Goal: Task Accomplishment & Management: Manage account settings

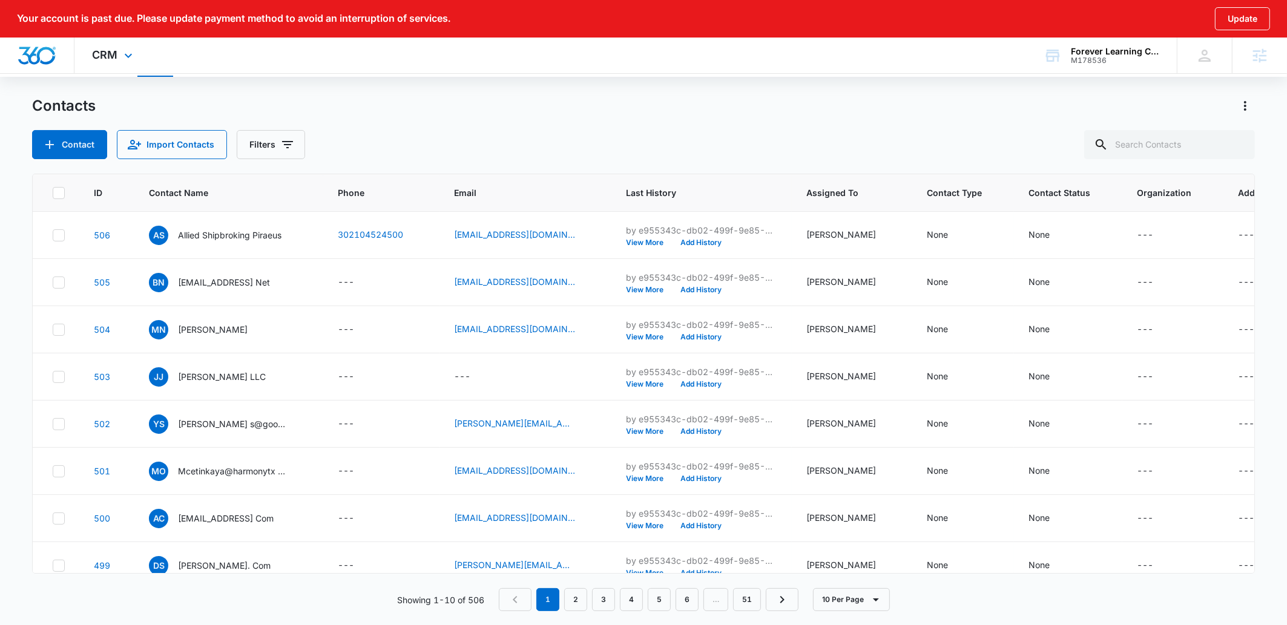
click at [120, 56] on div "CRM Apps Reputation Websites Forms CRM Email Social Payments POS Content Ads In…" at bounding box center [113, 56] width 79 height 36
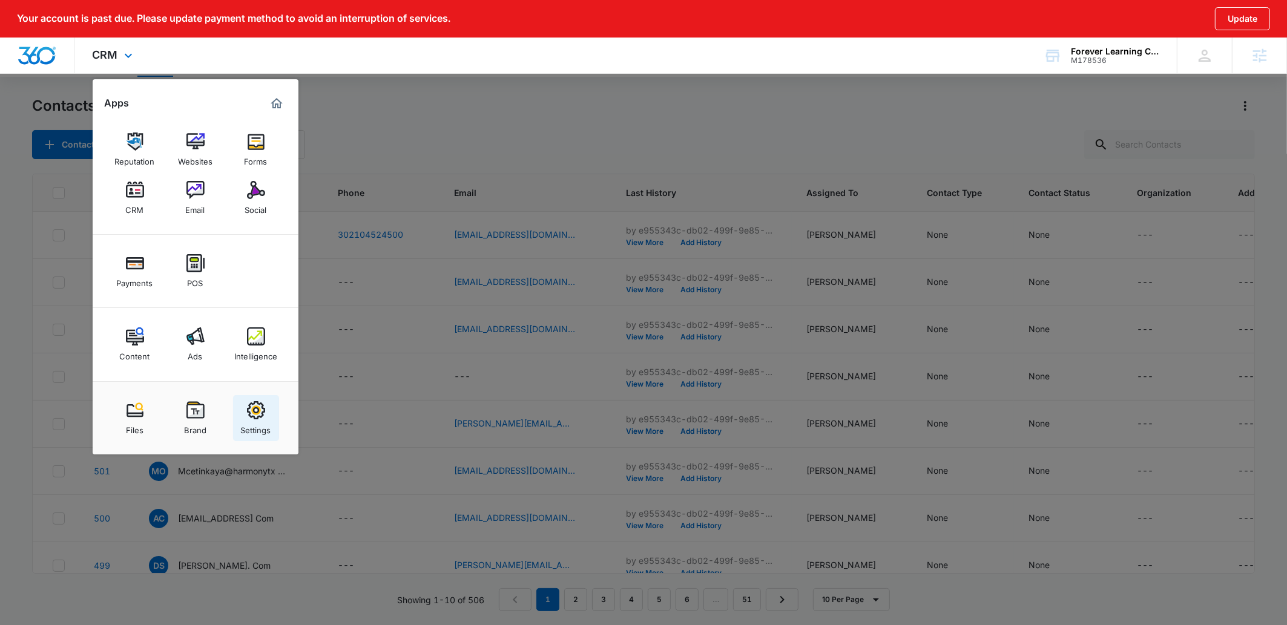
click at [264, 417] on img at bounding box center [256, 410] width 18 height 18
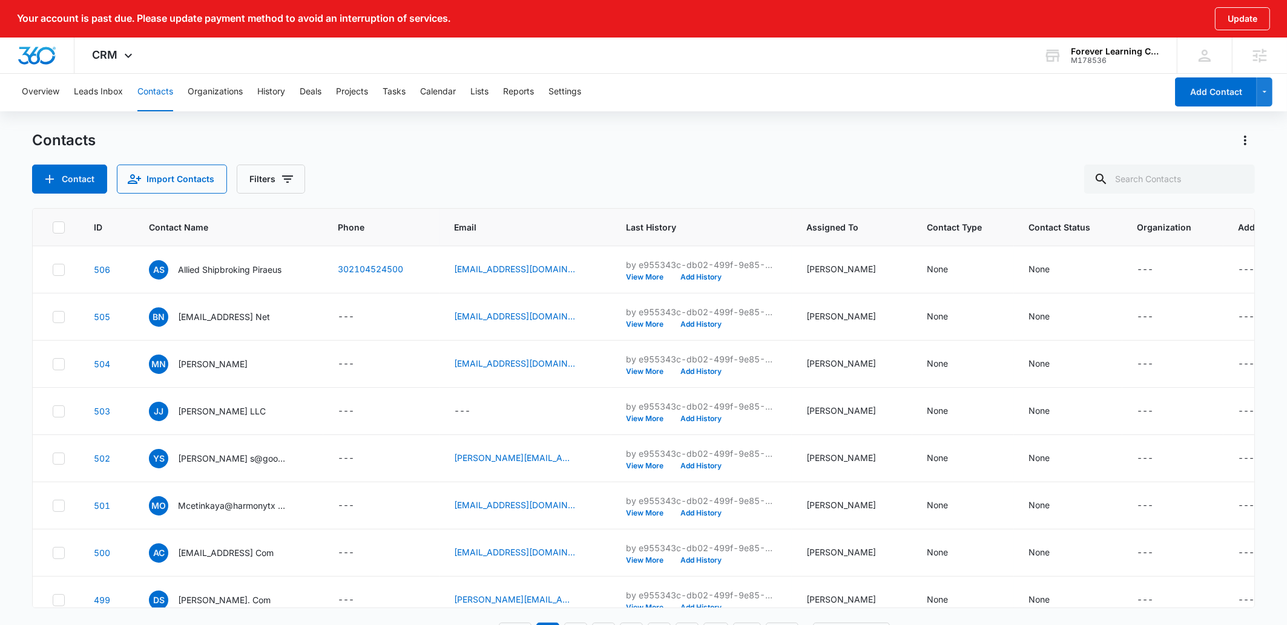
select select "29"
select select "US"
select select "America/Denver"
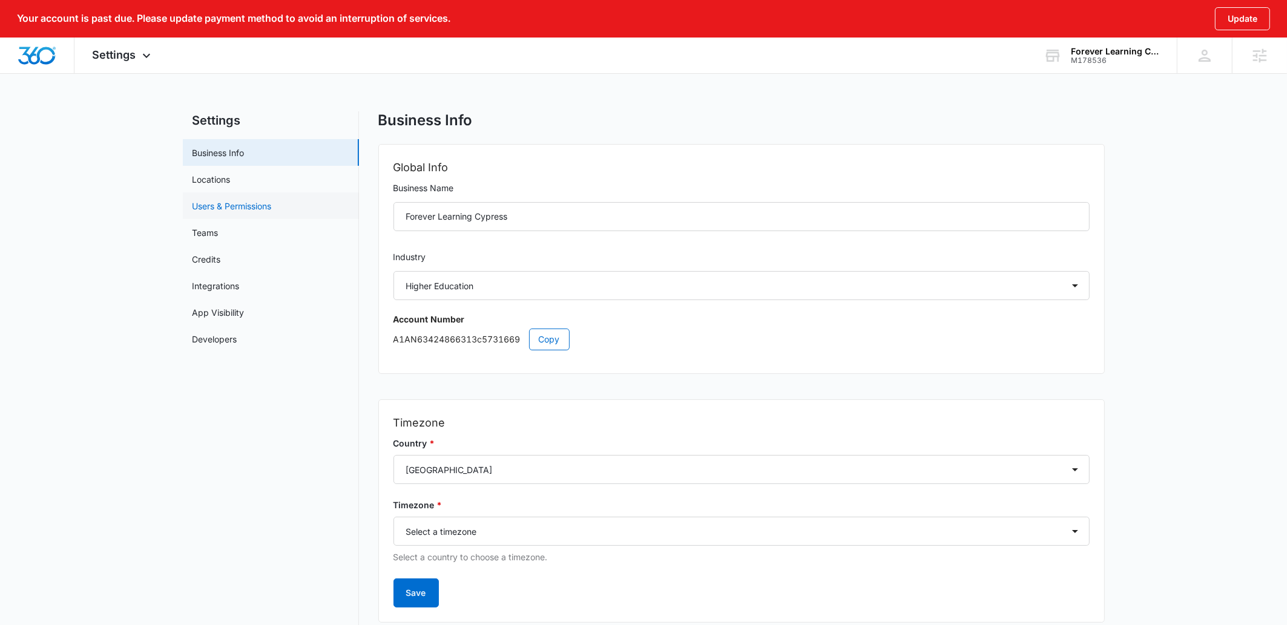
click at [238, 202] on link "Users & Permissions" at bounding box center [231, 206] width 79 height 13
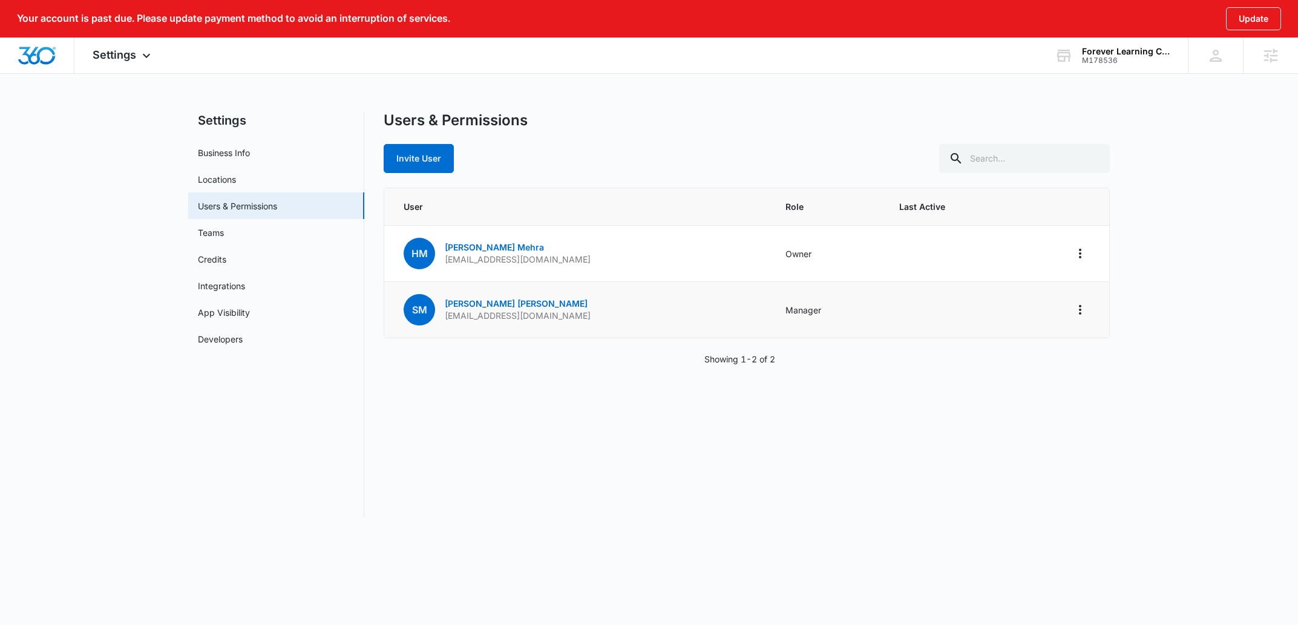
drag, startPoint x: 635, startPoint y: 320, endPoint x: 442, endPoint y: 312, distance: 192.6
click at [442, 312] on td "SM Syed Meerza franchise_info@foreverlearningmontessori.com" at bounding box center [577, 310] width 387 height 56
copy p "franchise_info@foreverlearningmontessori.com"
click at [487, 474] on div "Users & Permissions Invite User User Role Last Active HM Hazel Mehra hazelmehra…" at bounding box center [747, 314] width 726 height 406
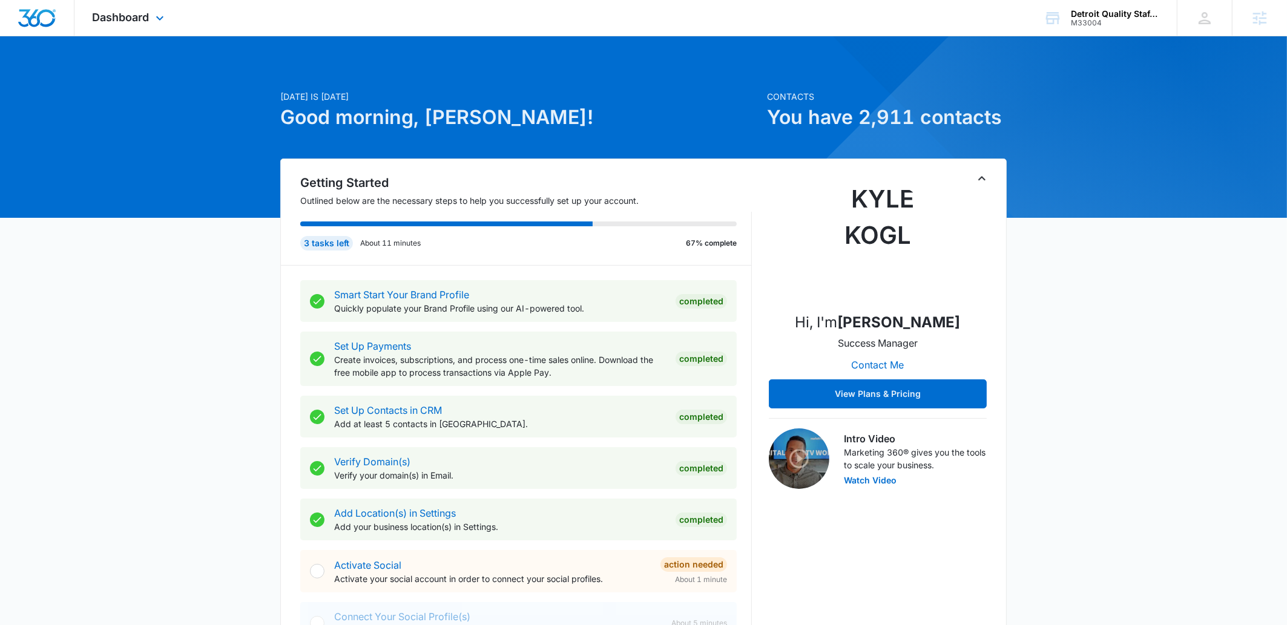
click at [124, 4] on div "Dashboard Apps Reputation Websites Forms CRM Email Social Shop Payments POS Con…" at bounding box center [129, 18] width 111 height 36
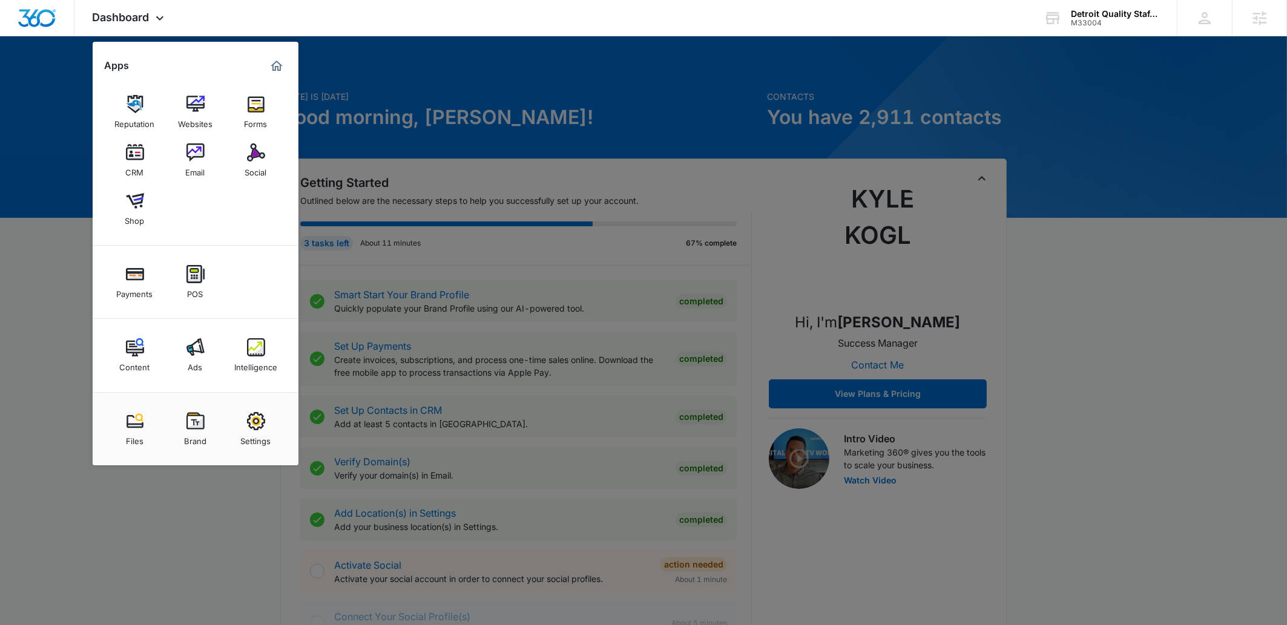
click at [198, 352] on img at bounding box center [195, 347] width 18 height 18
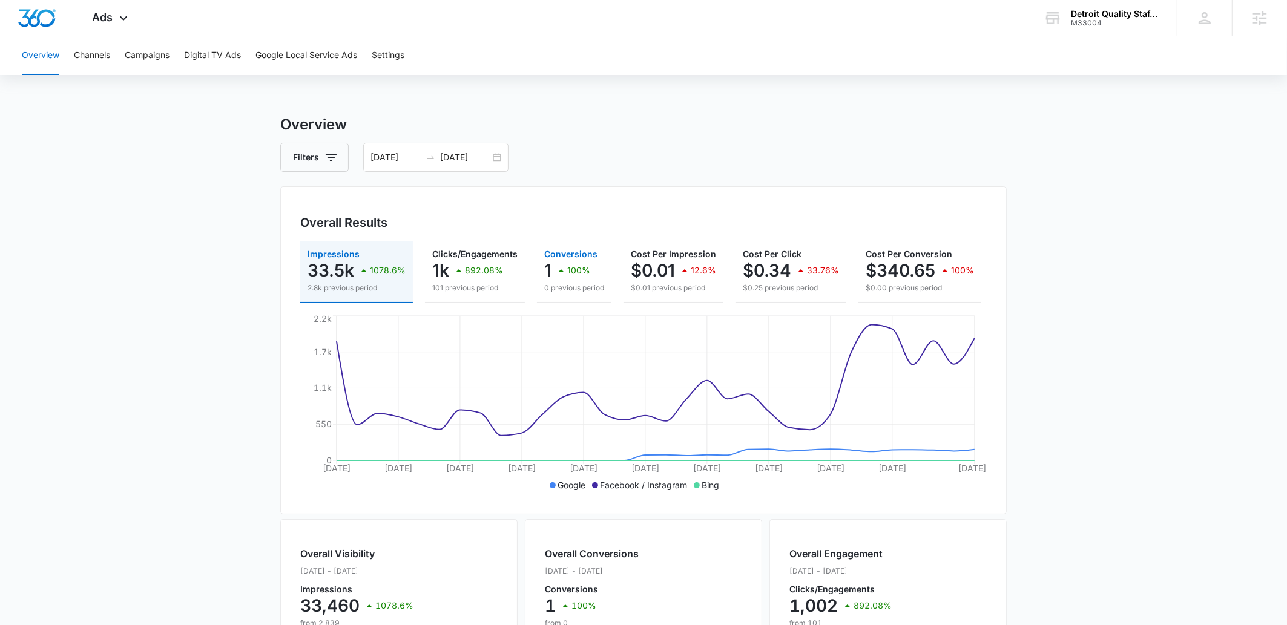
click at [546, 268] on p "1" at bounding box center [547, 270] width 7 height 19
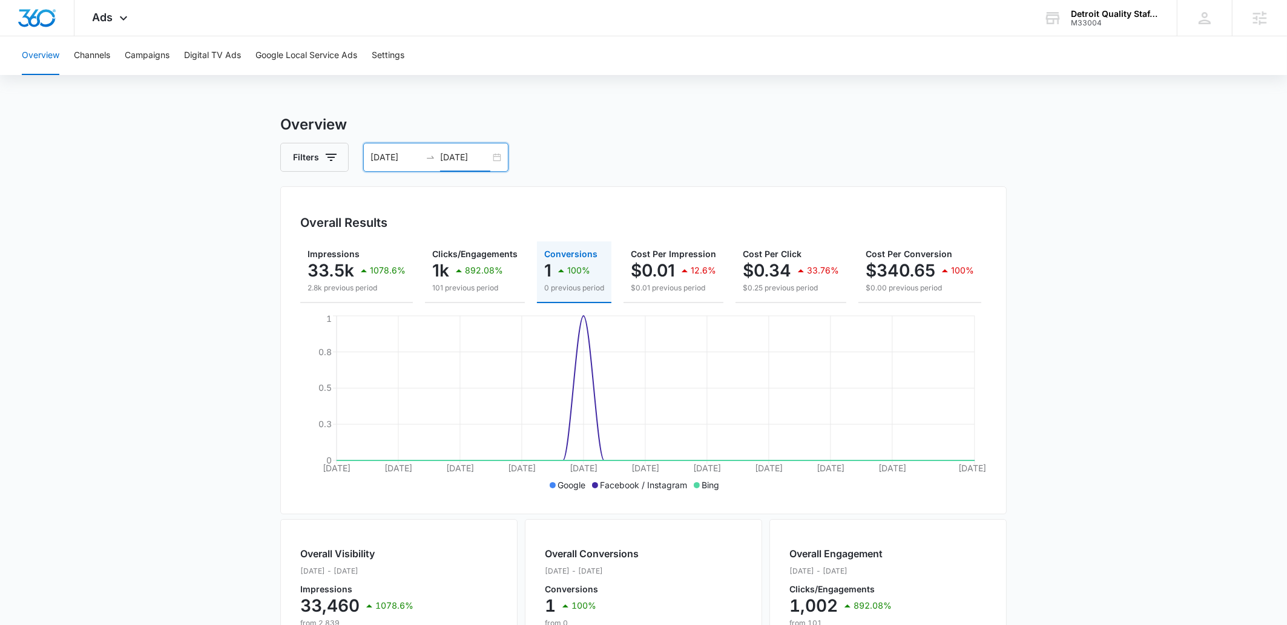
click at [463, 160] on input "08/24/2025" at bounding box center [465, 157] width 50 height 13
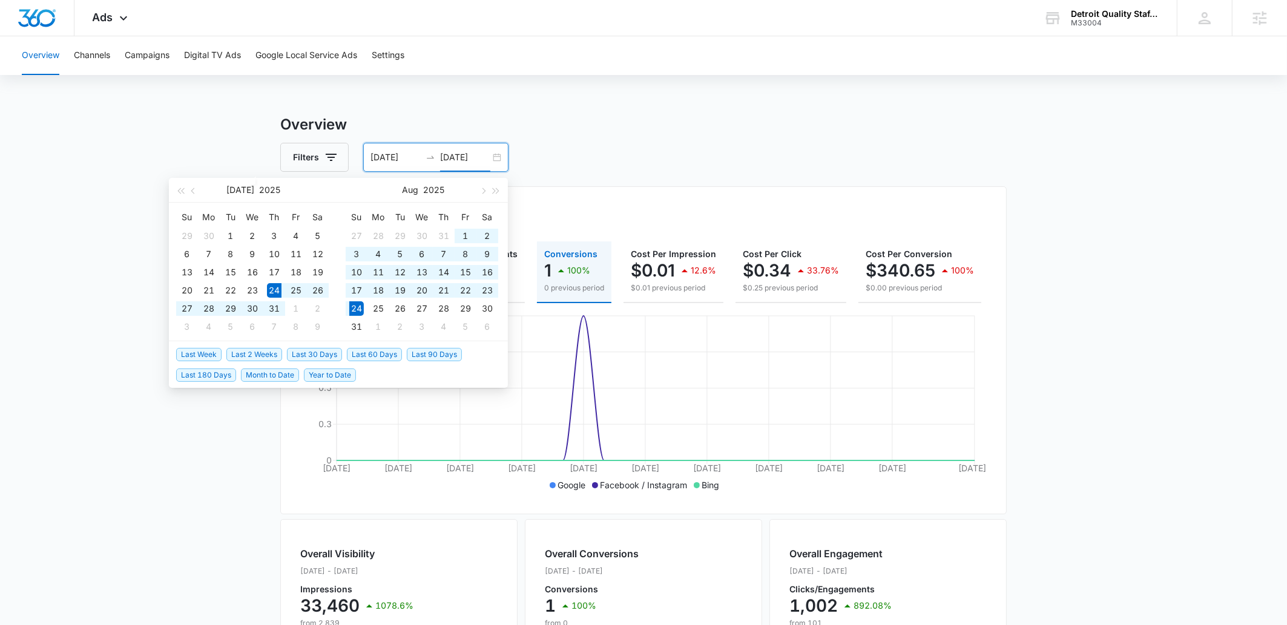
type input "08/24/2025"
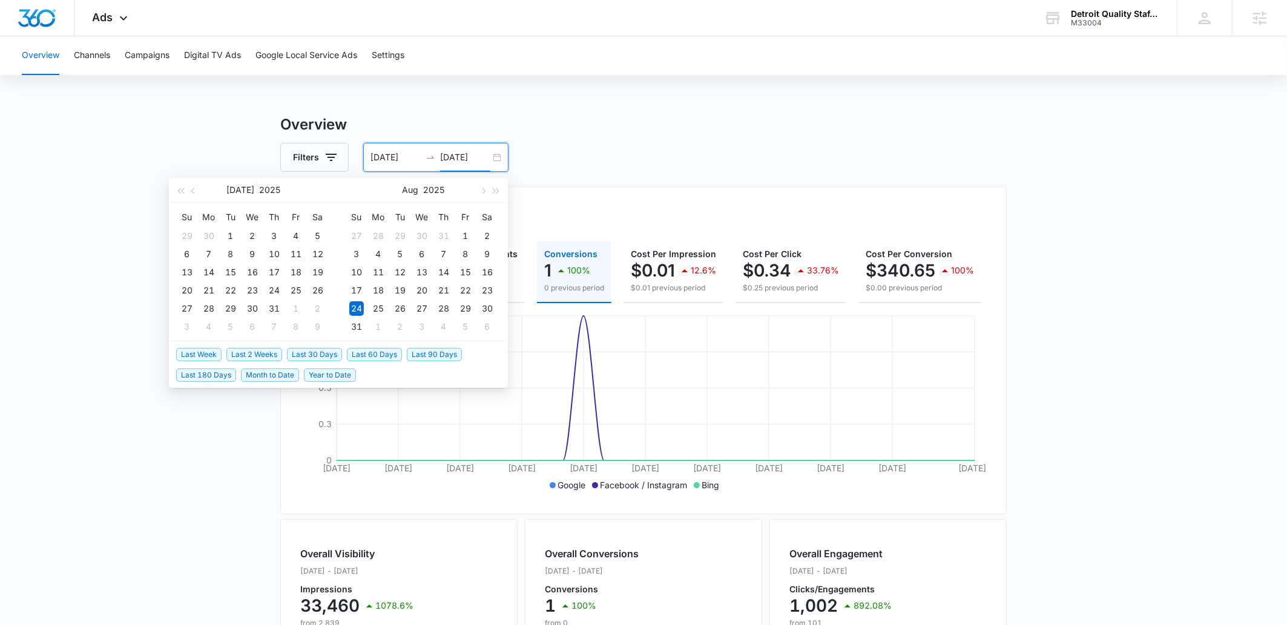
click at [202, 352] on span "Last Week" at bounding box center [198, 354] width 45 height 13
type input "[DATE]"
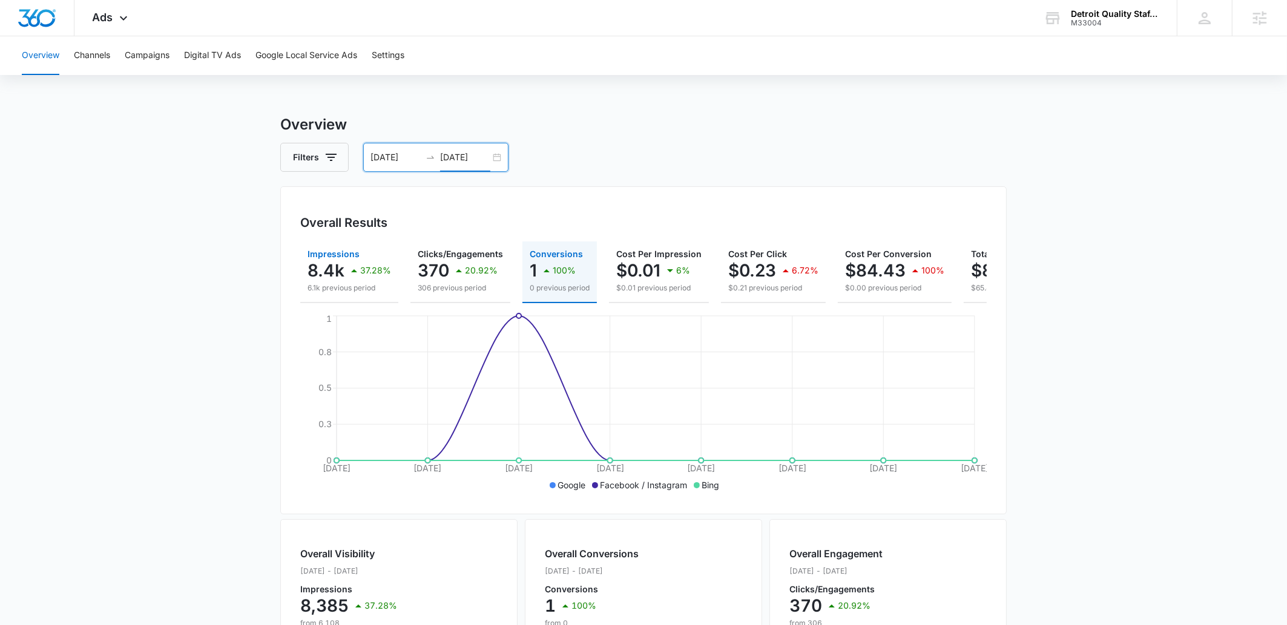
click at [327, 272] on p "8.4k" at bounding box center [325, 270] width 37 height 19
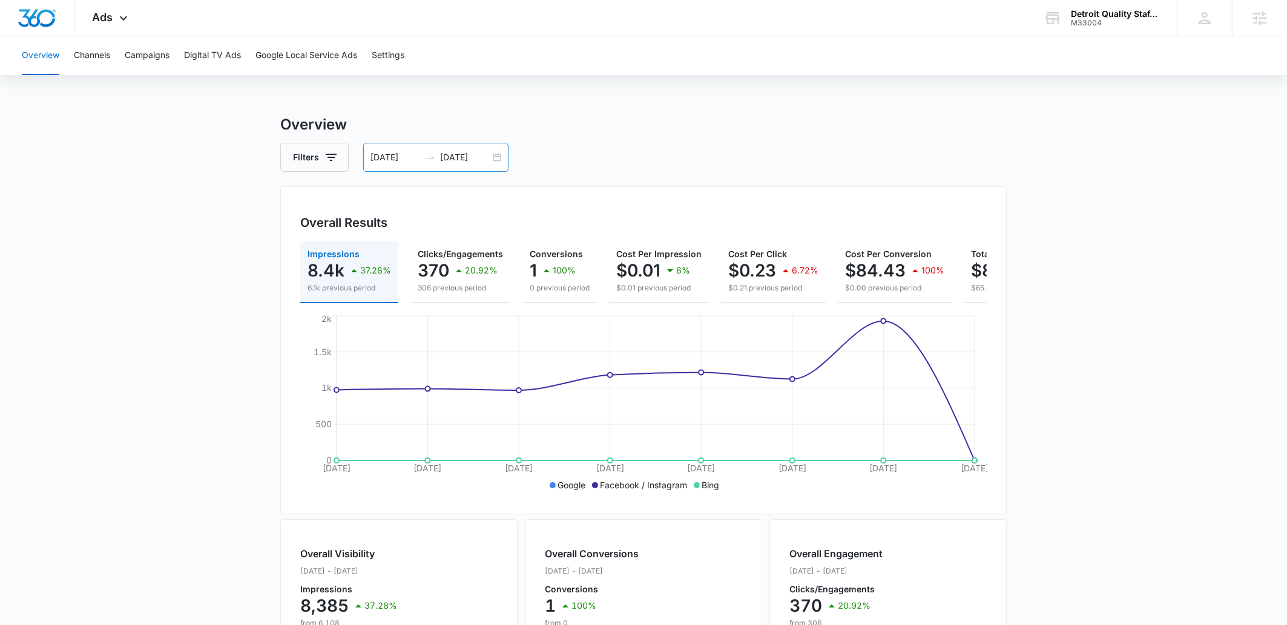
click at [454, 154] on input "[DATE]" at bounding box center [465, 157] width 50 height 13
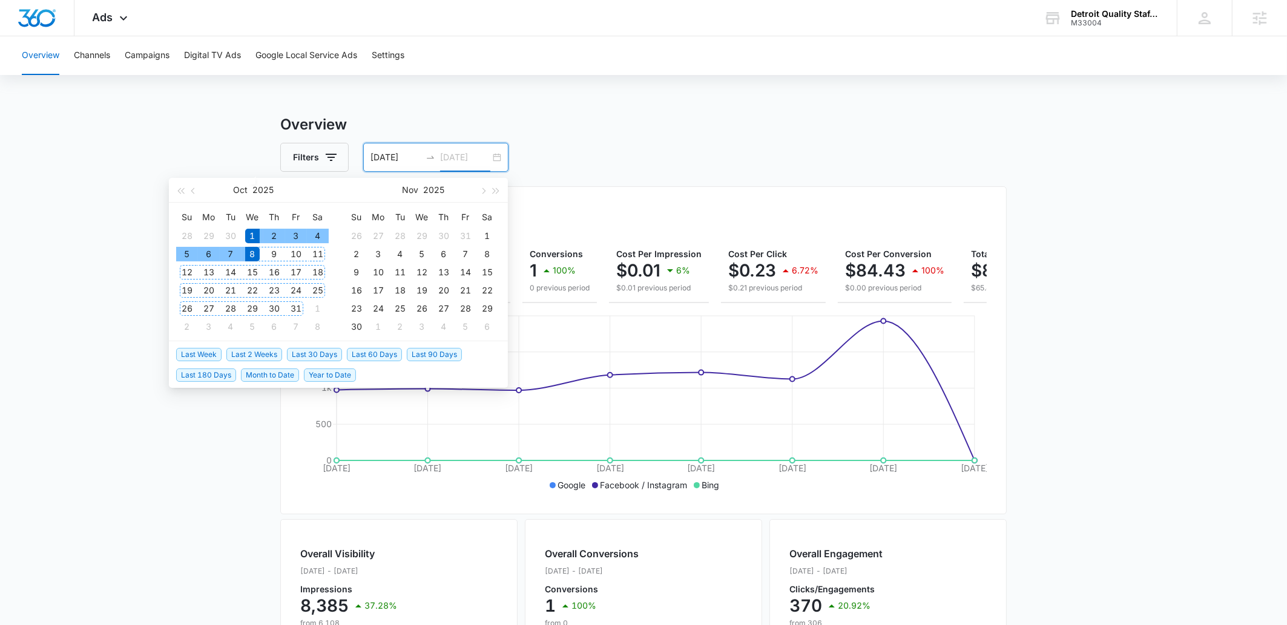
type input "[DATE]"
click at [240, 354] on span "Last 2 Weeks" at bounding box center [254, 354] width 56 height 13
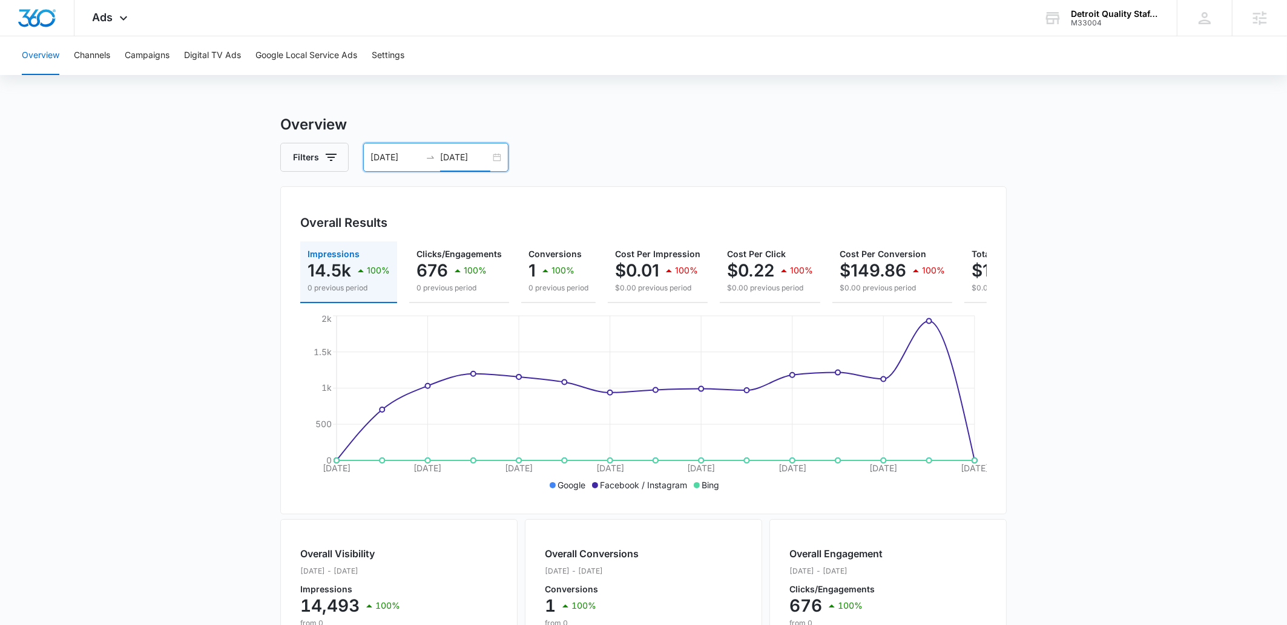
click at [462, 148] on div "[DATE] [DATE]" at bounding box center [435, 157] width 145 height 29
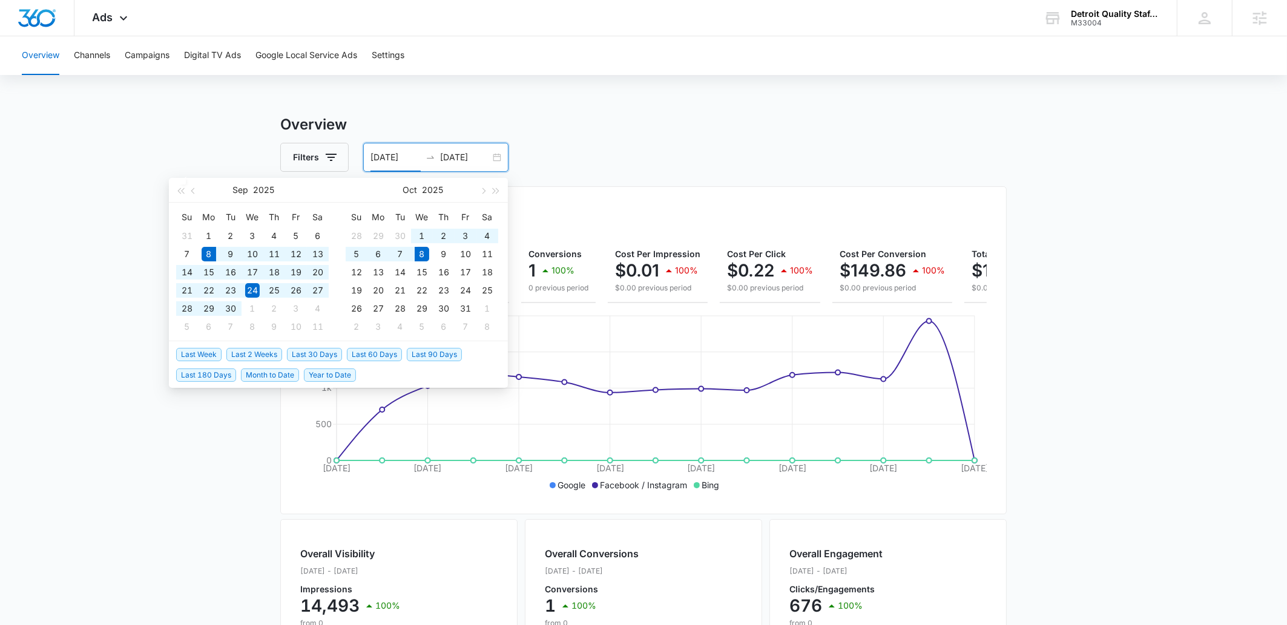
click at [329, 352] on span "Last 30 Days" at bounding box center [314, 354] width 55 height 13
type input "[DATE]"
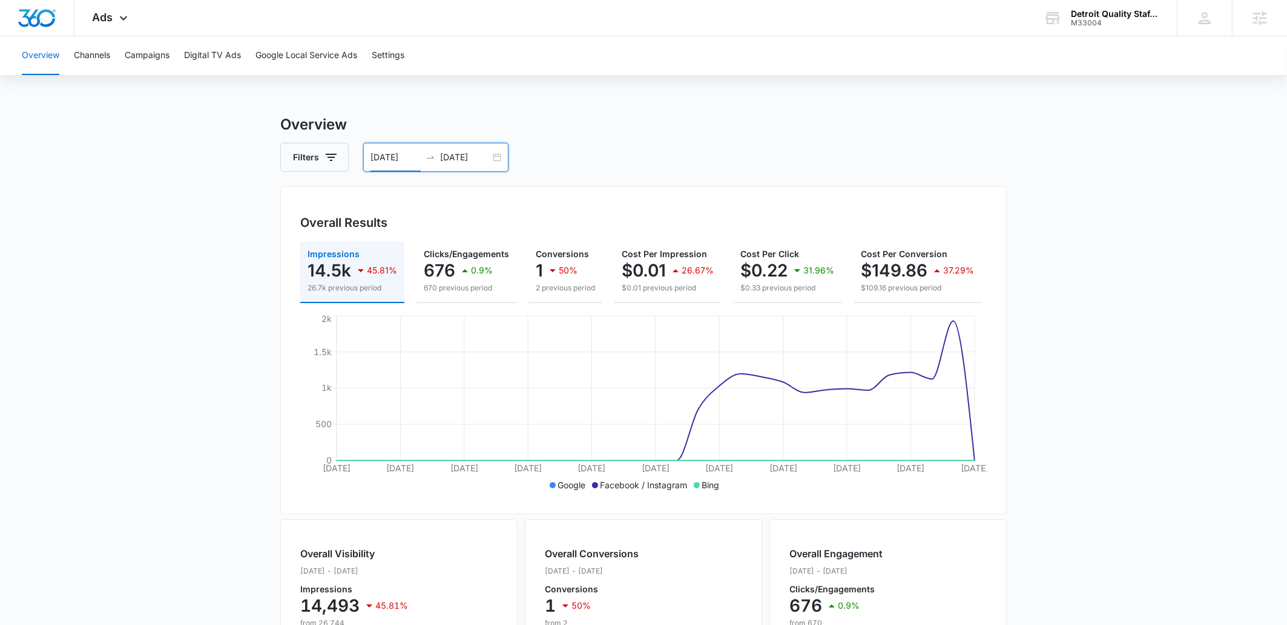
click at [453, 158] on input "[DATE]" at bounding box center [465, 157] width 50 height 13
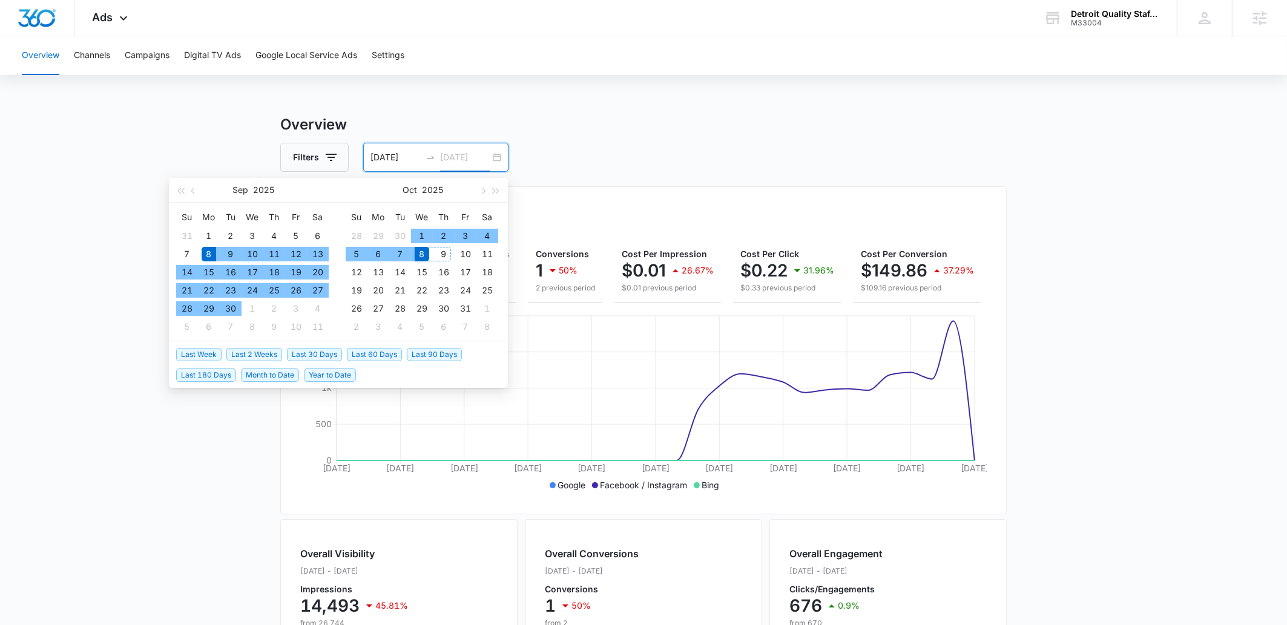
type input "[DATE]"
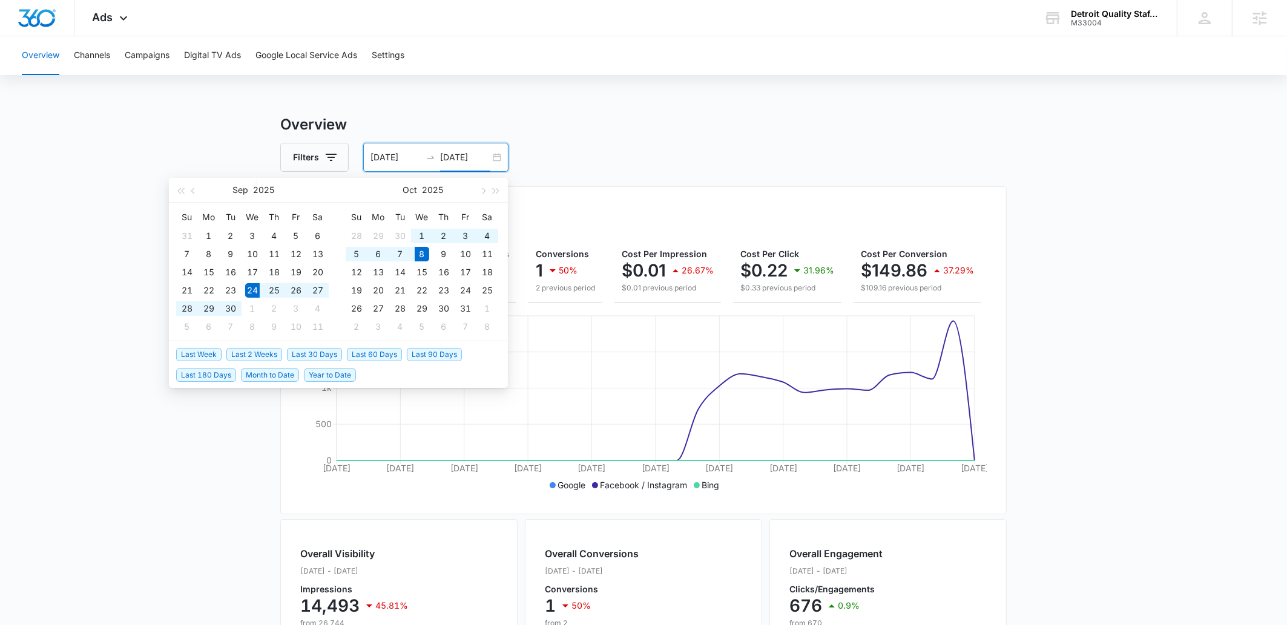
click at [267, 356] on span "Last 2 Weeks" at bounding box center [254, 354] width 56 height 13
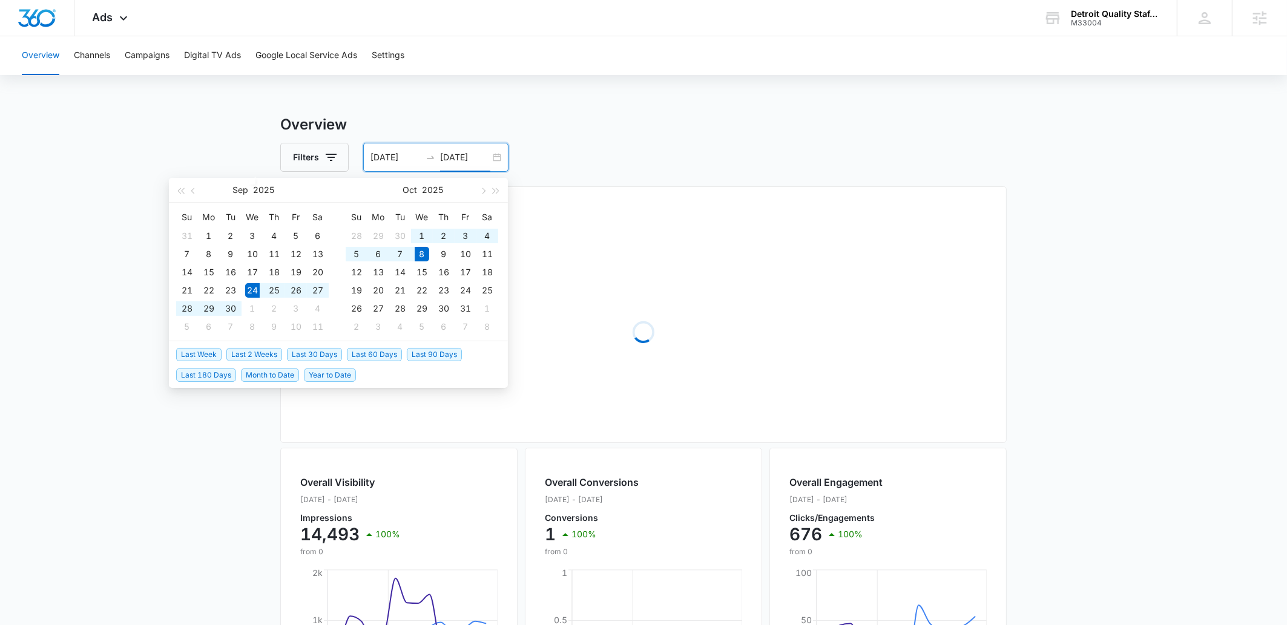
type input "[DATE]"
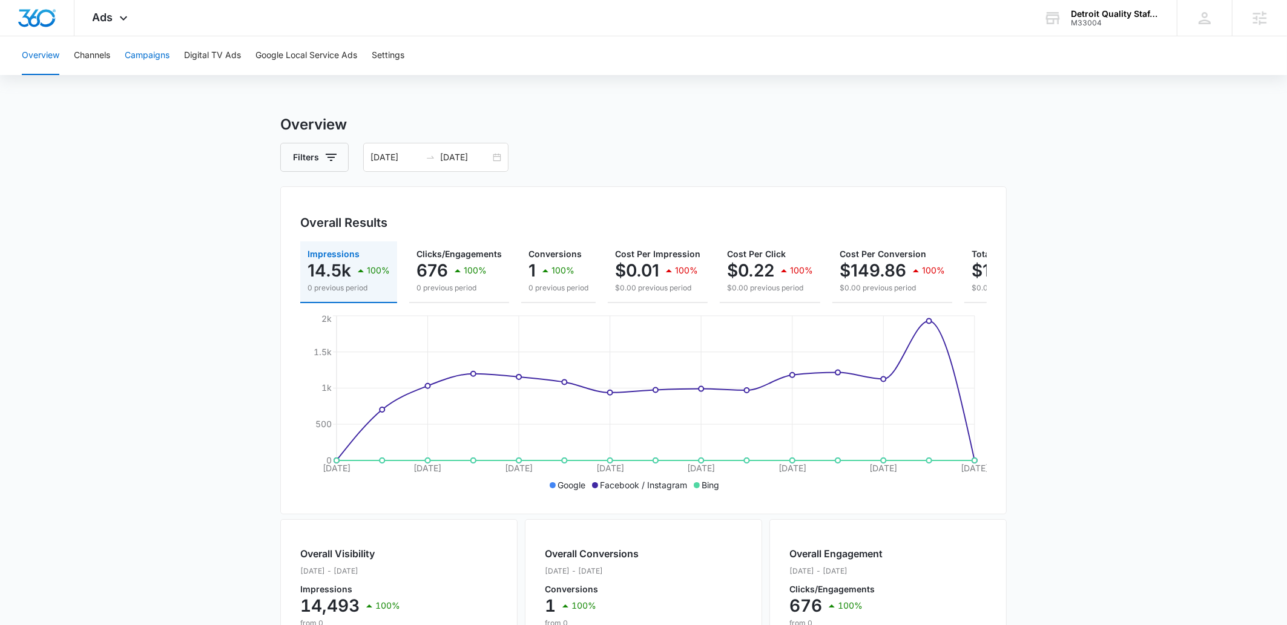
click at [154, 54] on button "Campaigns" at bounding box center [147, 55] width 45 height 39
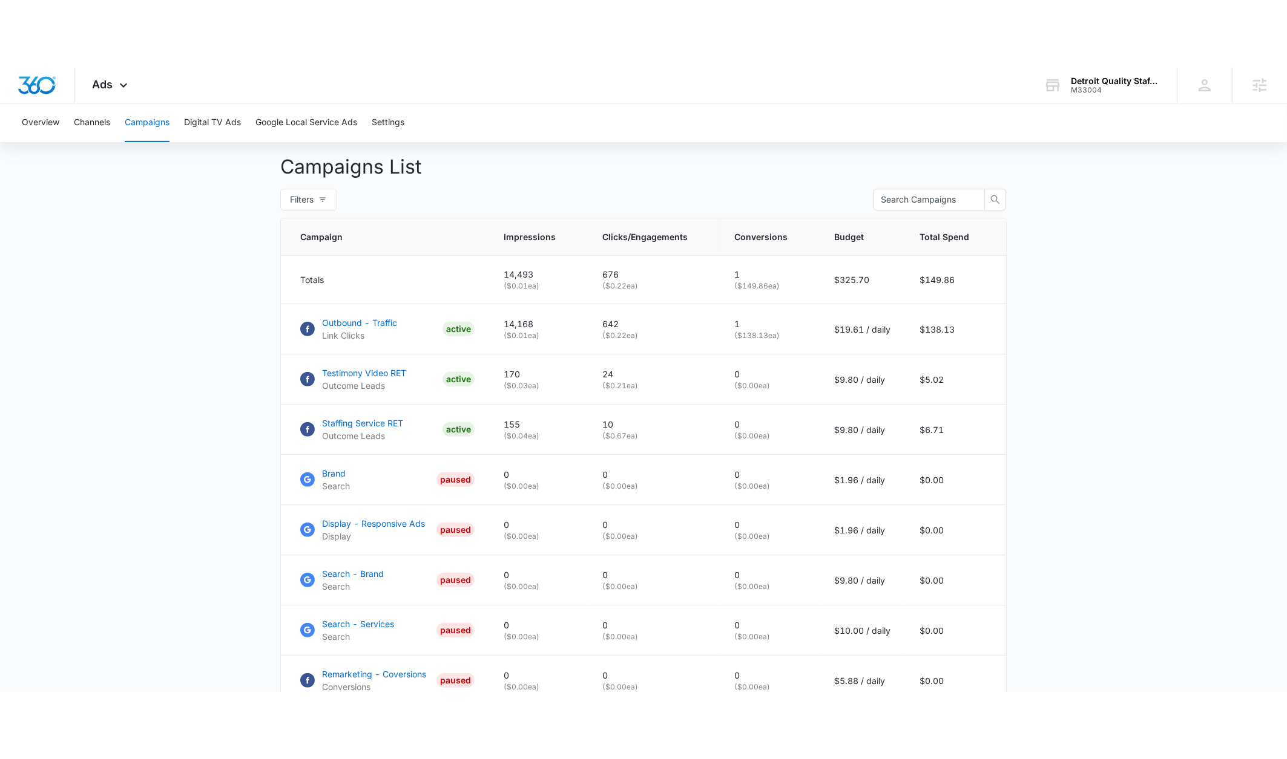
scroll to position [443, 0]
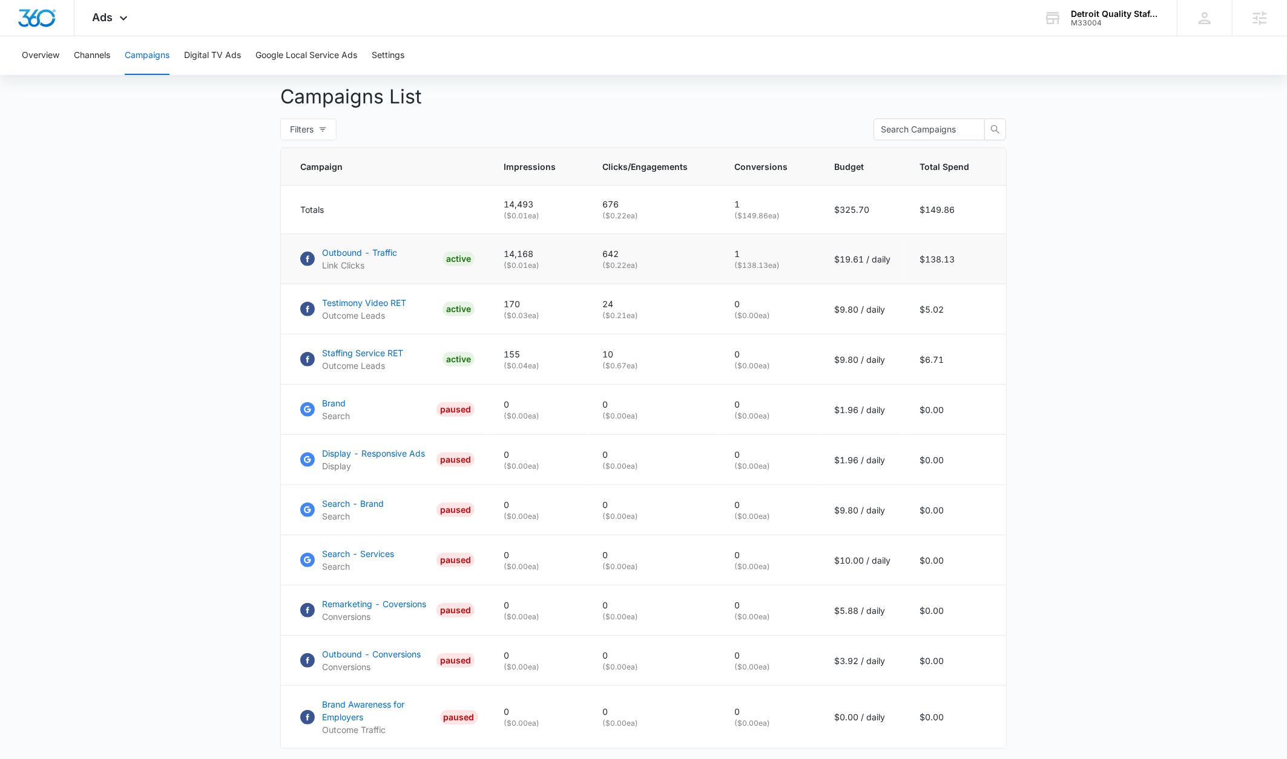
drag, startPoint x: 783, startPoint y: 284, endPoint x: 535, endPoint y: 255, distance: 249.8
click at [535, 255] on tr "Outbound - Traffic Link Clicks ACTIVE 14,168 ( $0.01 ea) 642 ( $0.22 ea) 1 ( $1…" at bounding box center [643, 259] width 725 height 50
click at [551, 260] on p "14,168" at bounding box center [538, 254] width 70 height 13
drag, startPoint x: 511, startPoint y: 261, endPoint x: 969, endPoint y: 274, distance: 458.3
click at [969, 274] on tr "Outbound - Traffic Link Clicks ACTIVE 14,168 ( $0.01 ea) 642 ( $0.22 ea) 1 ( $1…" at bounding box center [643, 259] width 725 height 50
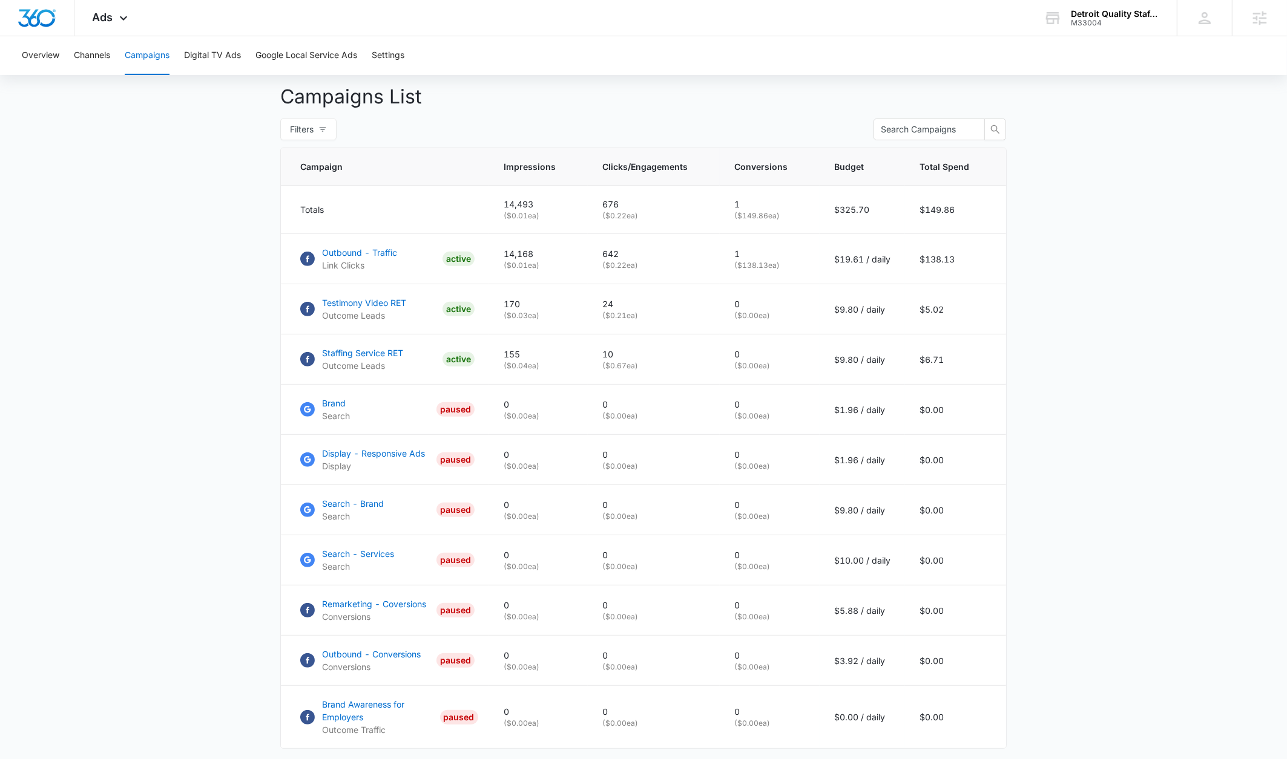
click at [1127, 417] on main "Campaigns Filters 09/24/2025 10/08/2025 Overall Results Impressions 14.5k 100% …" at bounding box center [643, 258] width 1287 height 1174
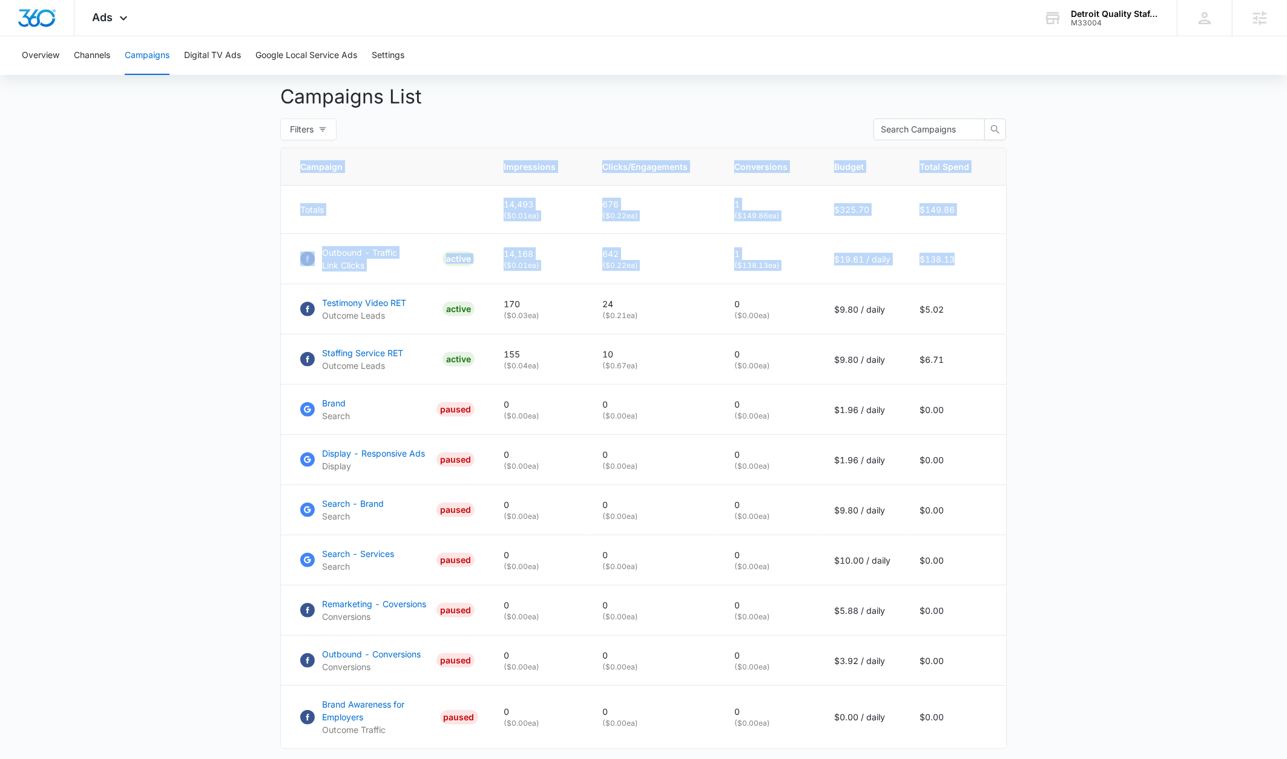
drag, startPoint x: 966, startPoint y: 274, endPoint x: 274, endPoint y: 274, distance: 692.9
click at [274, 274] on main "Campaigns Filters 09/24/2025 10/08/2025 Overall Results Impressions 14.5k 100% …" at bounding box center [643, 258] width 1287 height 1174
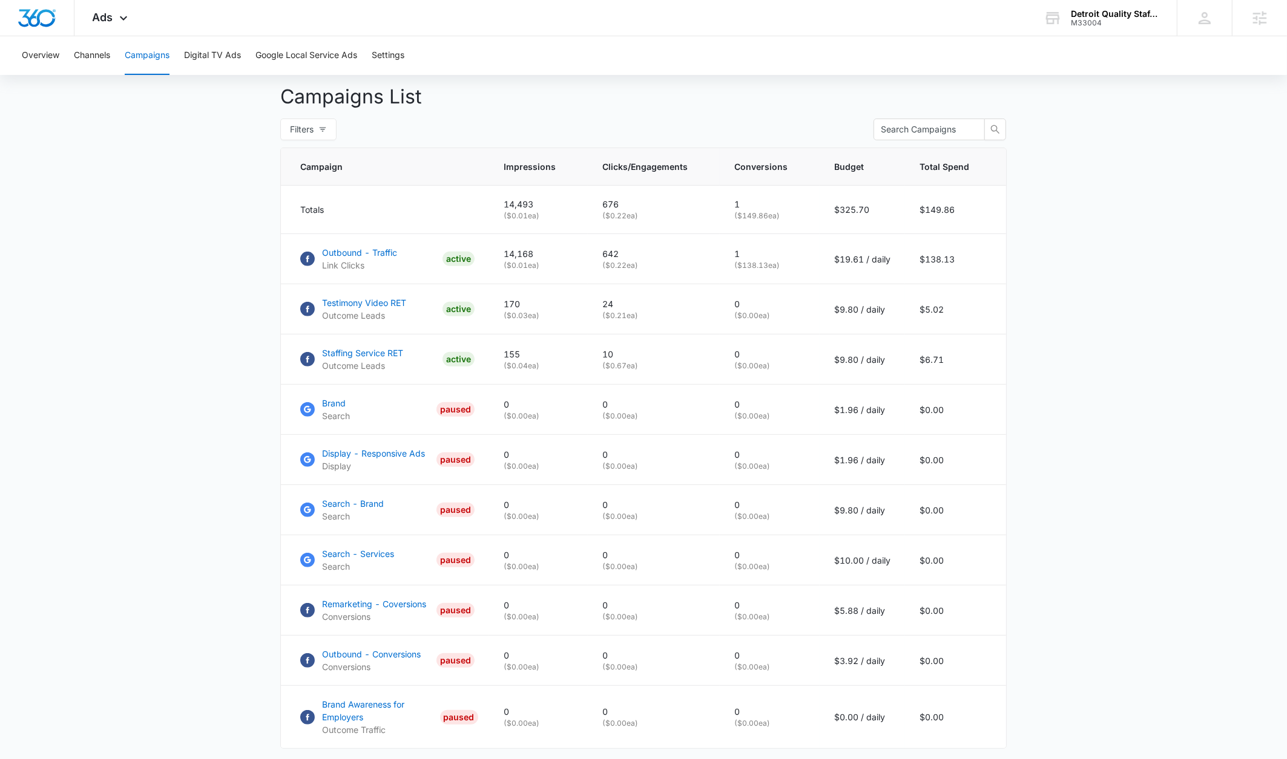
click at [1074, 373] on main "Campaigns Filters 09/24/2025 10/08/2025 Overall Results Impressions 14.5k 100% …" at bounding box center [643, 258] width 1287 height 1174
drag, startPoint x: 960, startPoint y: 324, endPoint x: 522, endPoint y: 339, distance: 438.4
click at [354, 318] on tr "Testimony Video RET Outcome Leads ACTIVE 170 ( $0.03 ea) 24 ( $0.21 ea) 0 ( $0.…" at bounding box center [643, 309] width 725 height 50
click at [1123, 413] on main "Campaigns Filters 09/24/2025 10/08/2025 Overall Results Impressions 14.5k 100% …" at bounding box center [643, 258] width 1287 height 1174
click at [1094, 487] on main "Campaigns Filters 09/24/2025 10/08/2025 Overall Results Impressions 14.5k 100% …" at bounding box center [643, 258] width 1287 height 1174
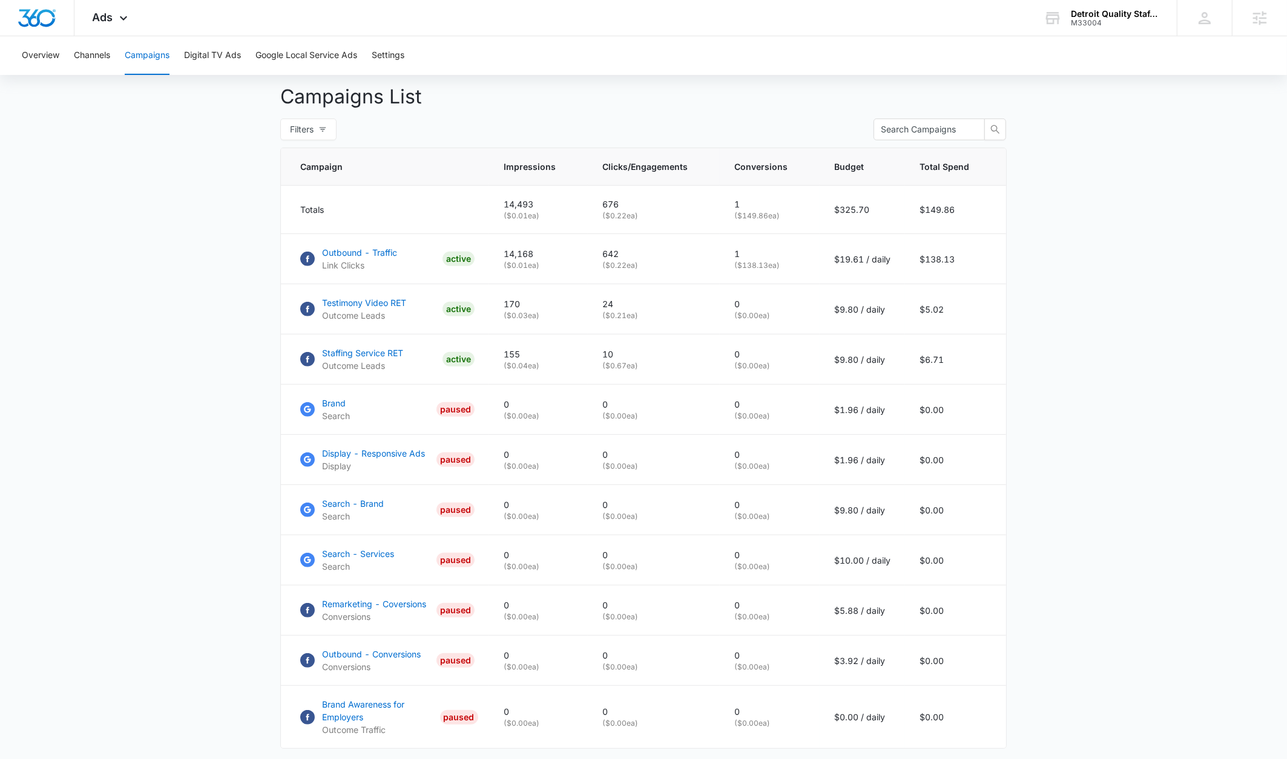
click at [1094, 487] on main "Campaigns Filters 09/24/2025 10/08/2025 Overall Results Impressions 14.5k 100% …" at bounding box center [643, 258] width 1287 height 1174
click at [1051, 625] on main "Campaigns Filters 09/24/2025 10/08/2025 Overall Results Impressions 14.5k 100% …" at bounding box center [643, 258] width 1287 height 1174
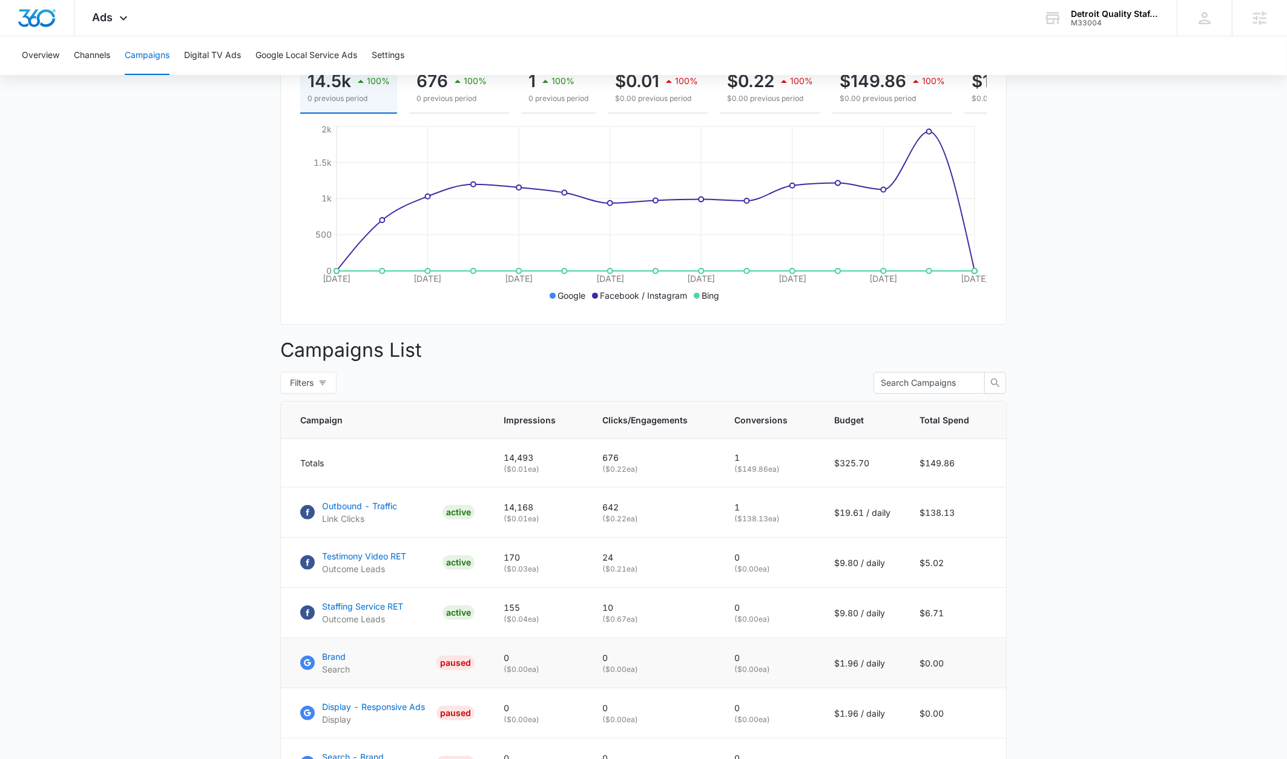
scroll to position [0, 0]
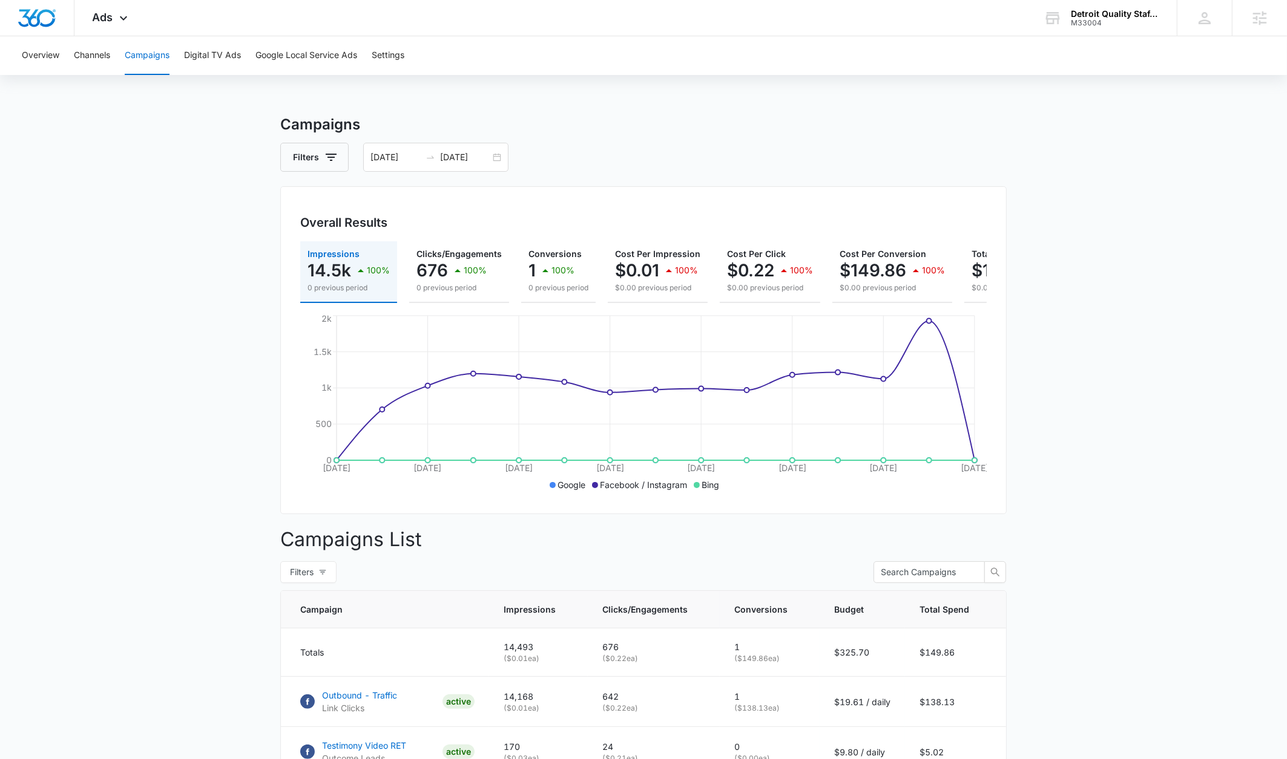
click at [1133, 474] on main "Campaigns Filters 09/24/2025 10/08/2025 Overall Results Impressions 14.5k 100% …" at bounding box center [643, 701] width 1287 height 1174
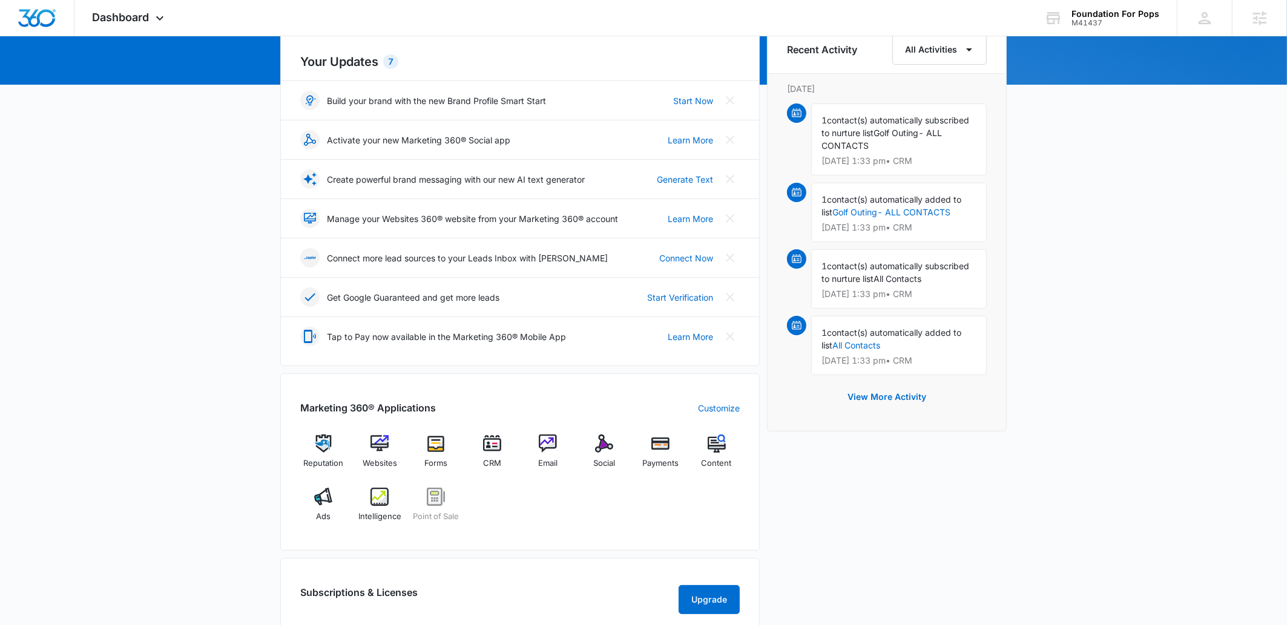
scroll to position [144, 0]
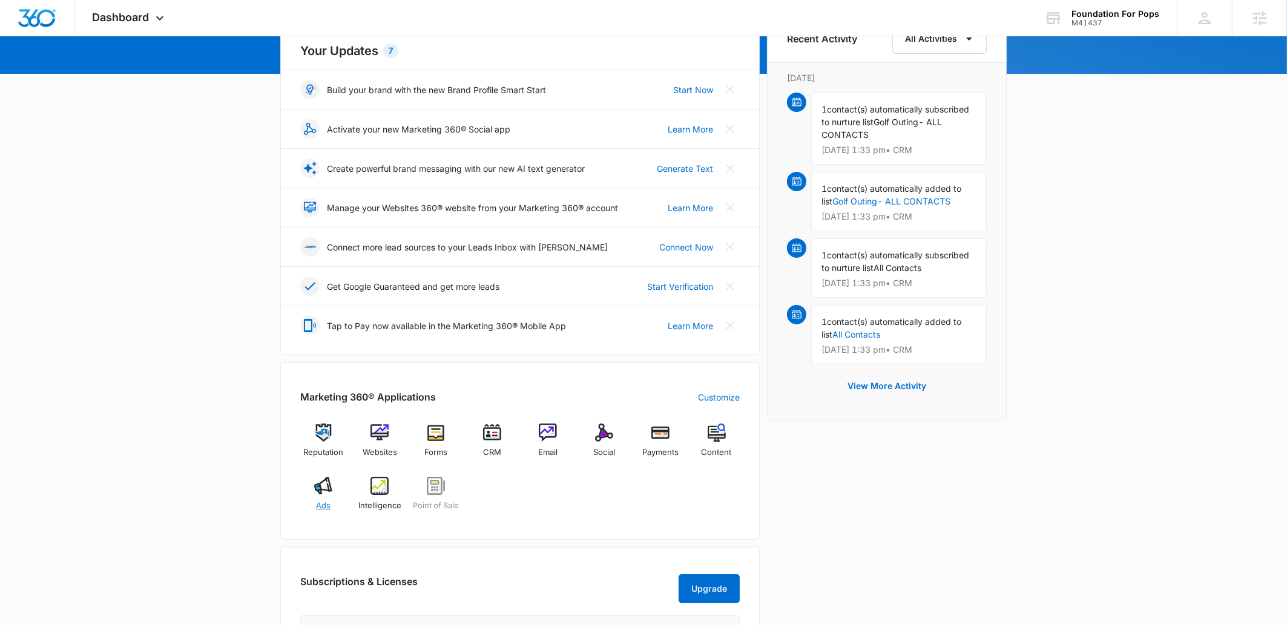
click at [310, 494] on div "Ads" at bounding box center [323, 499] width 47 height 44
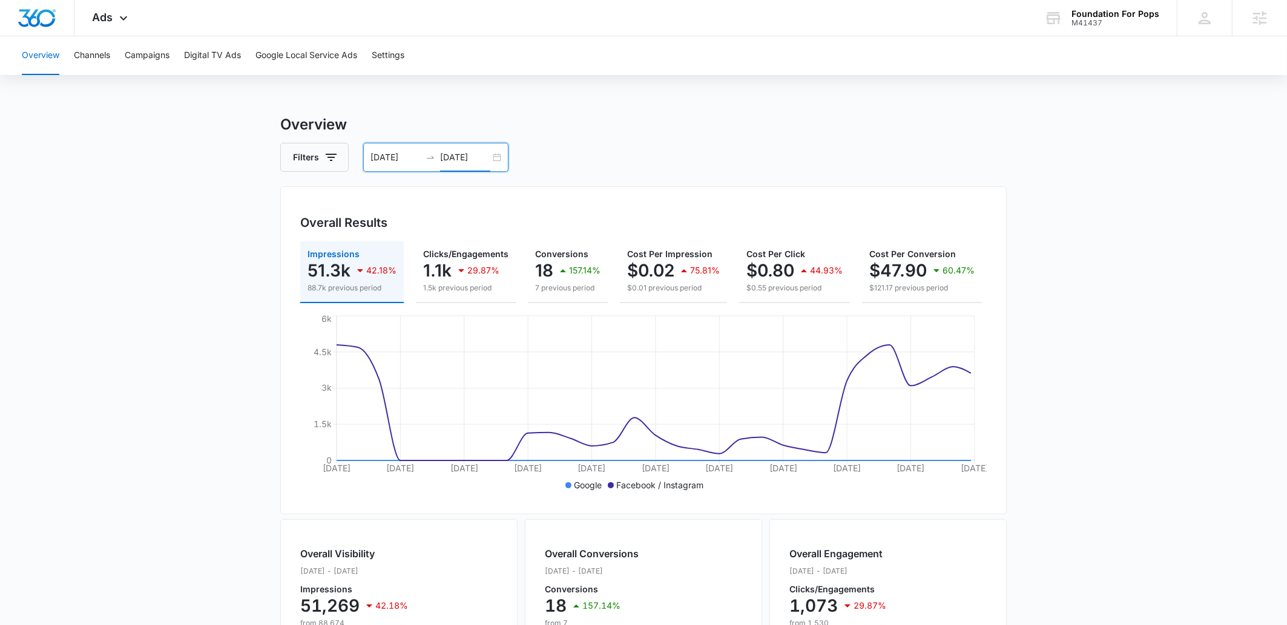
click at [467, 154] on input "[DATE]" at bounding box center [465, 157] width 50 height 13
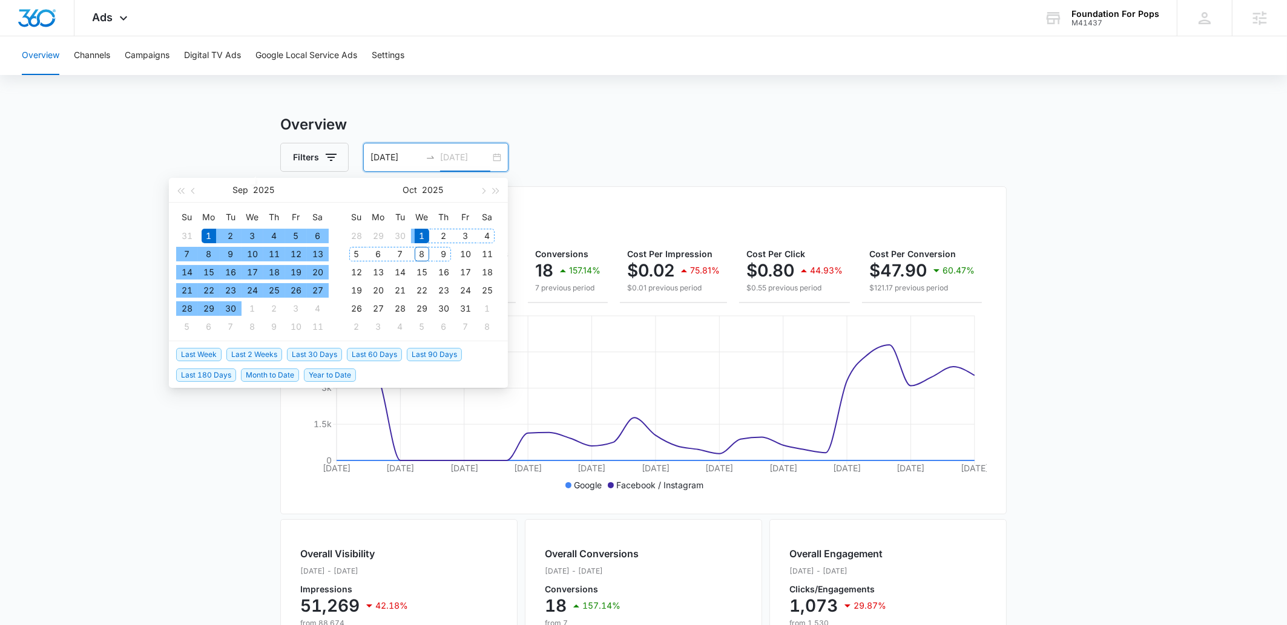
type input "[DATE]"
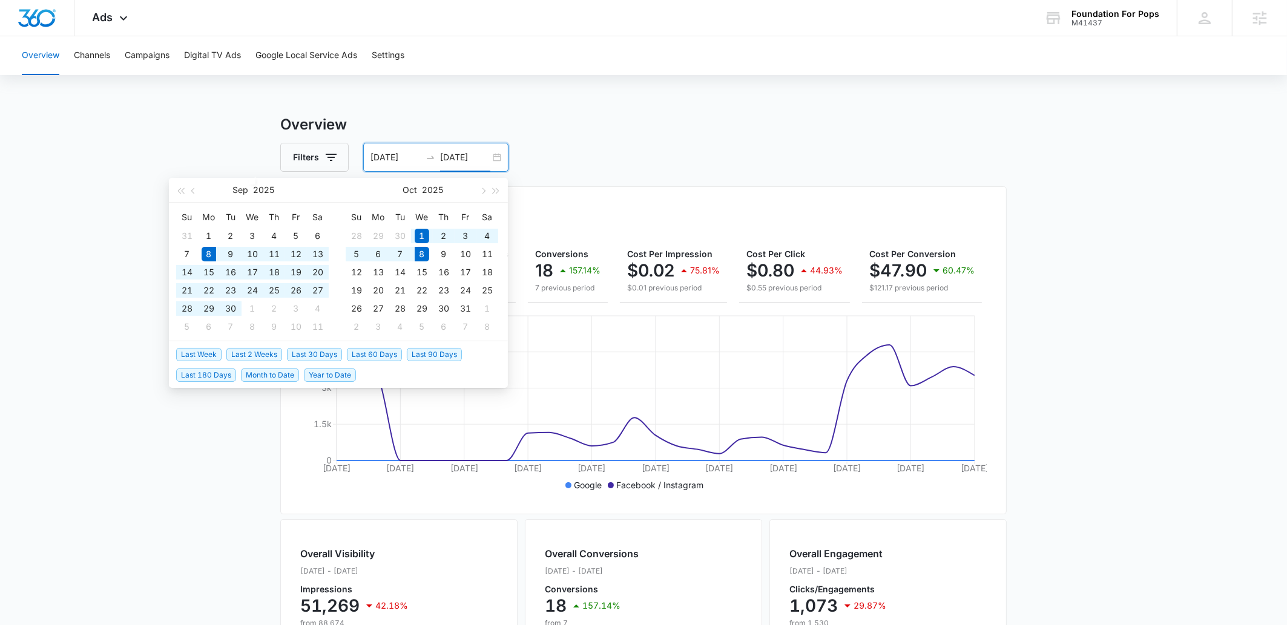
click at [326, 355] on span "Last 30 Days" at bounding box center [314, 354] width 55 height 13
type input "[DATE]"
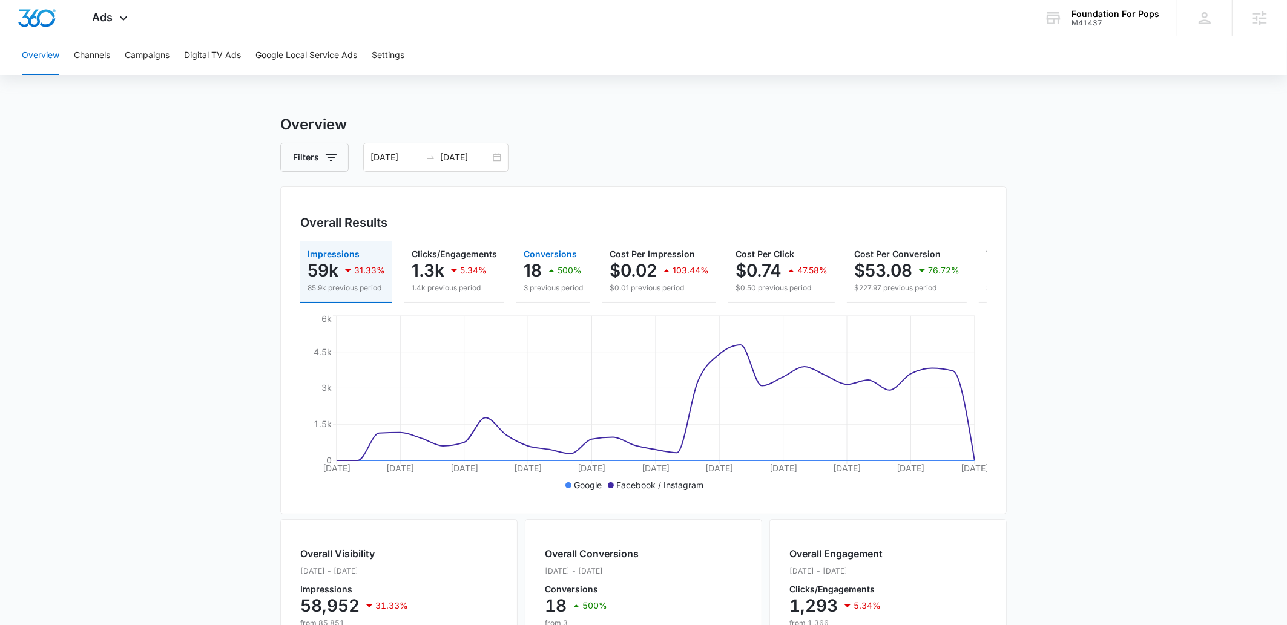
click at [544, 275] on icon "button" at bounding box center [551, 270] width 15 height 15
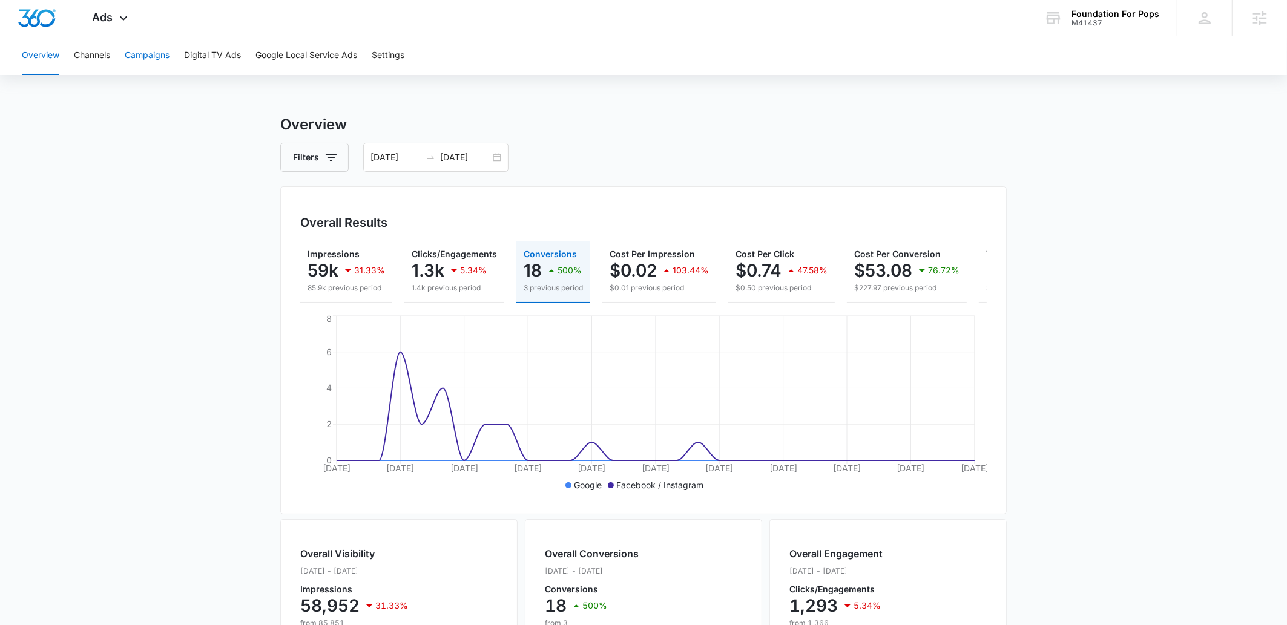
click at [143, 53] on button "Campaigns" at bounding box center [147, 55] width 45 height 39
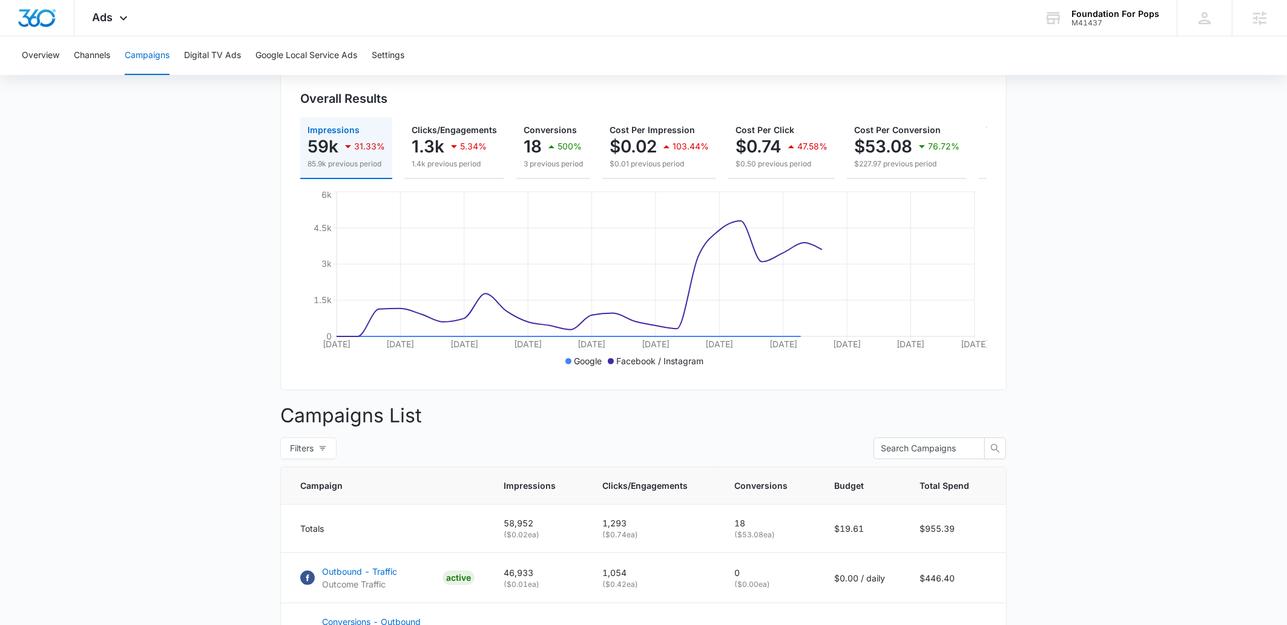
scroll to position [514, 0]
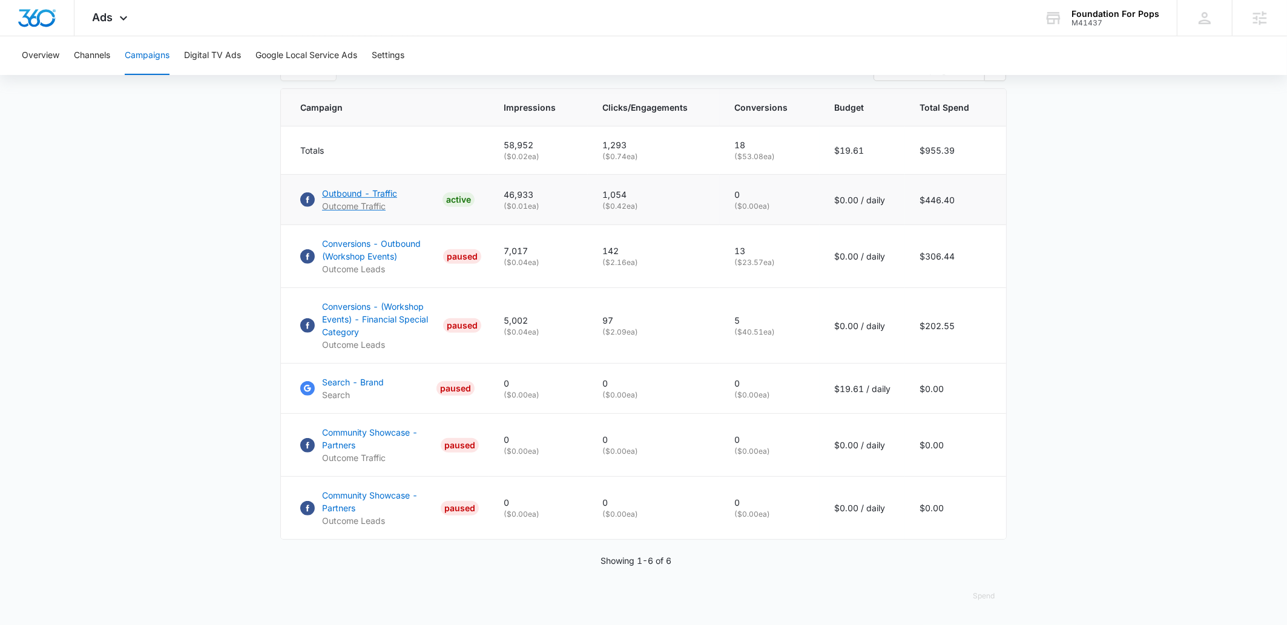
click at [358, 194] on p "Outbound - Traffic" at bounding box center [359, 193] width 75 height 13
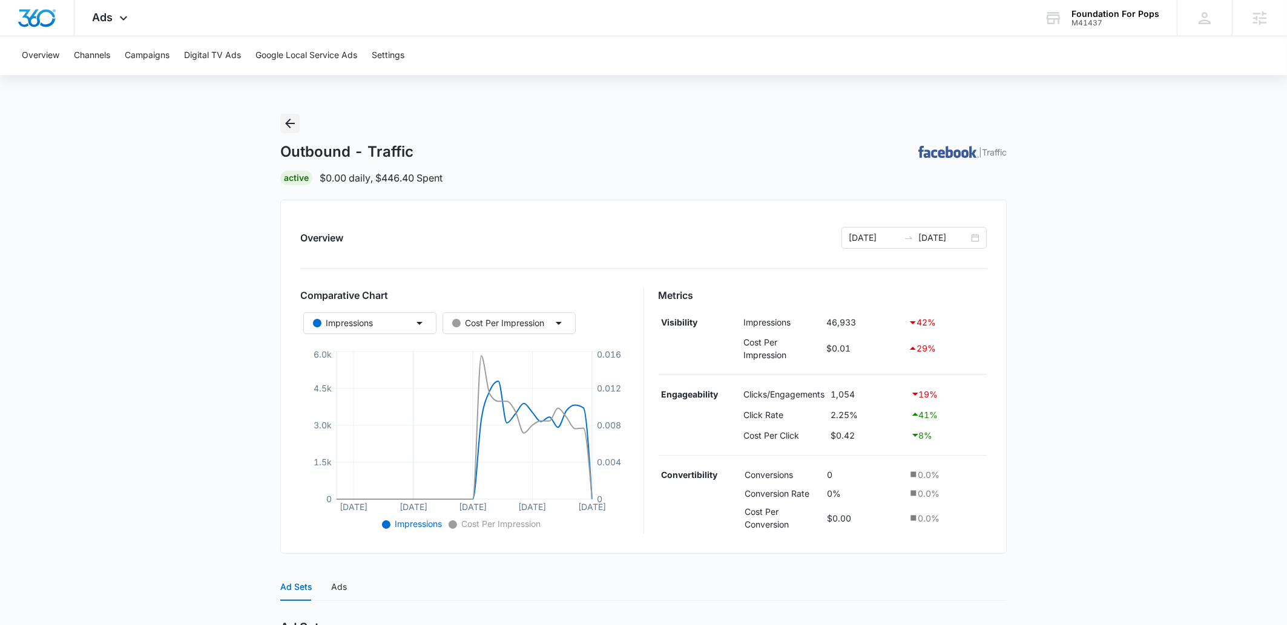
click at [294, 121] on icon "Back" at bounding box center [290, 123] width 15 height 15
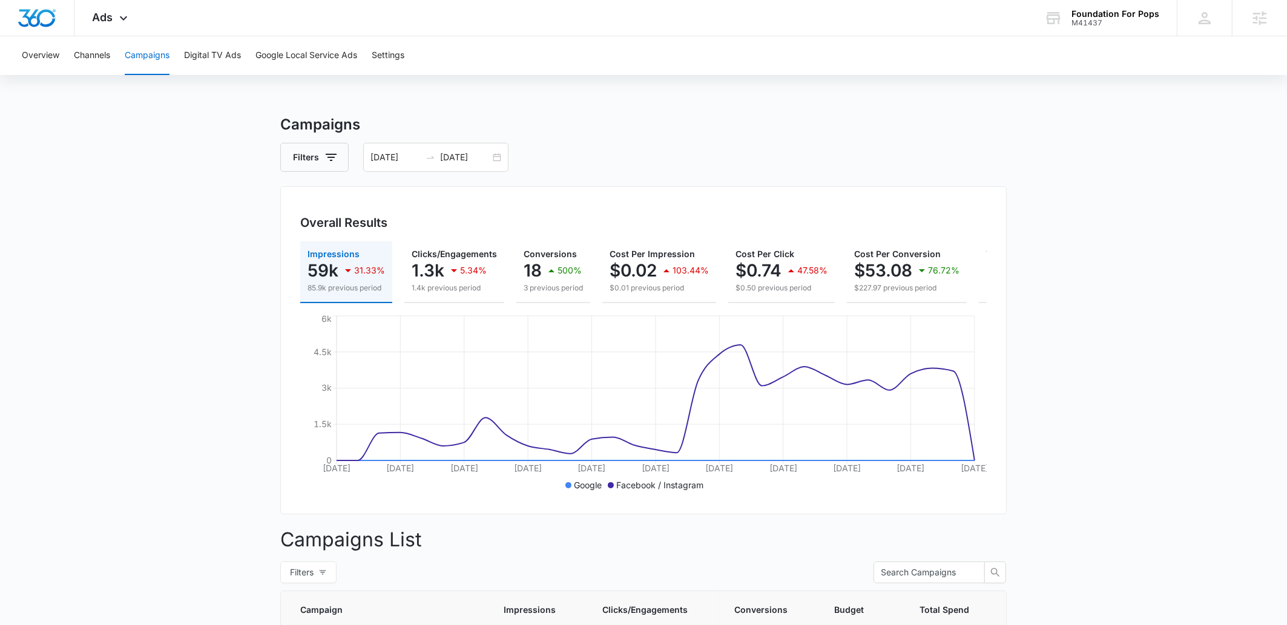
click at [146, 134] on main "Campaigns Filters [DATE] [DATE] Overall Results Impressions 59k 31.33% 85.9k pr…" at bounding box center [643, 621] width 1287 height 1014
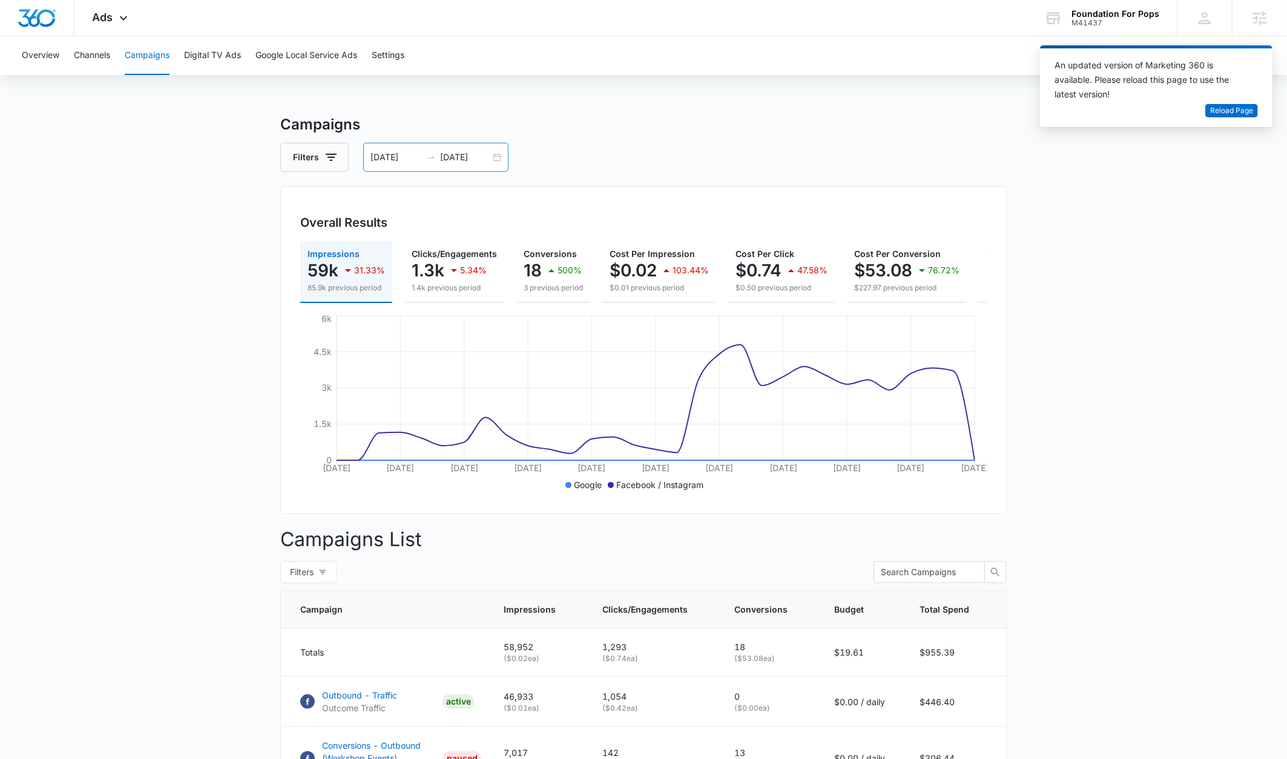
click at [462, 153] on input "[DATE]" at bounding box center [465, 157] width 50 height 13
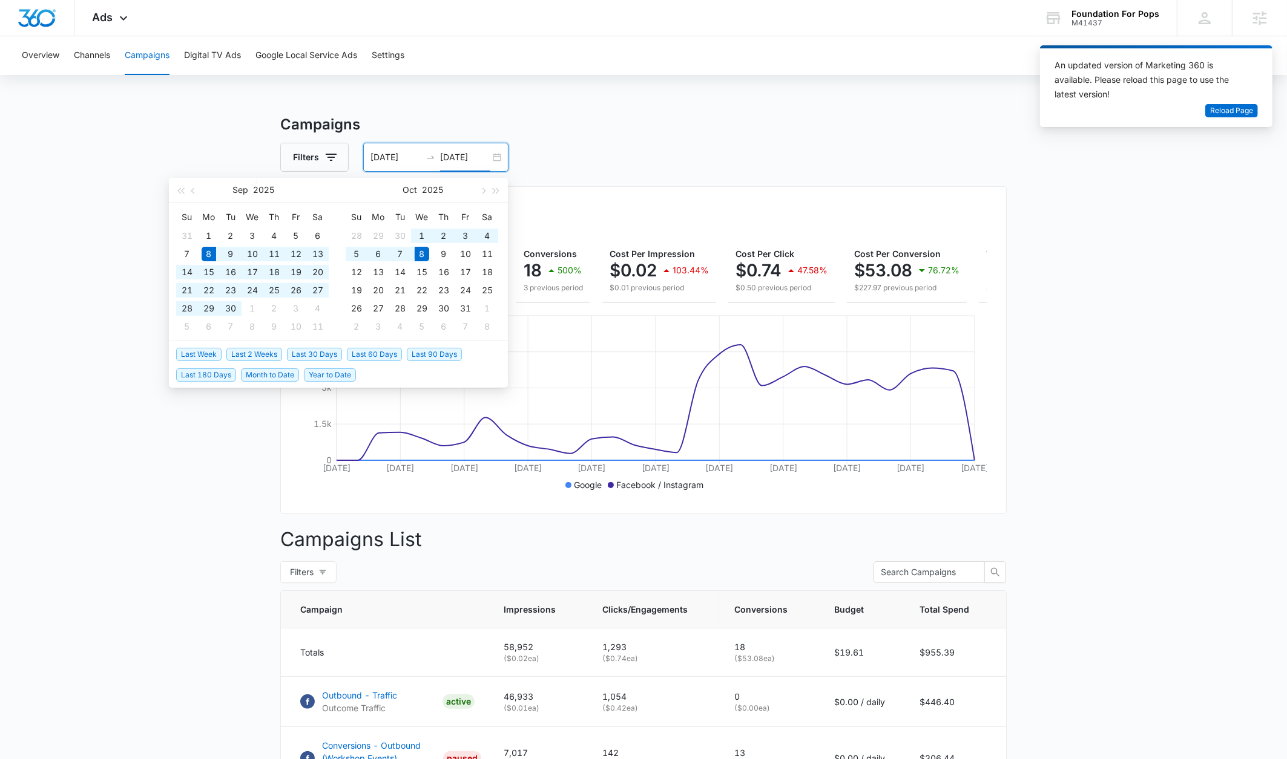
click at [298, 355] on span "Last 30 Days" at bounding box center [314, 354] width 55 height 13
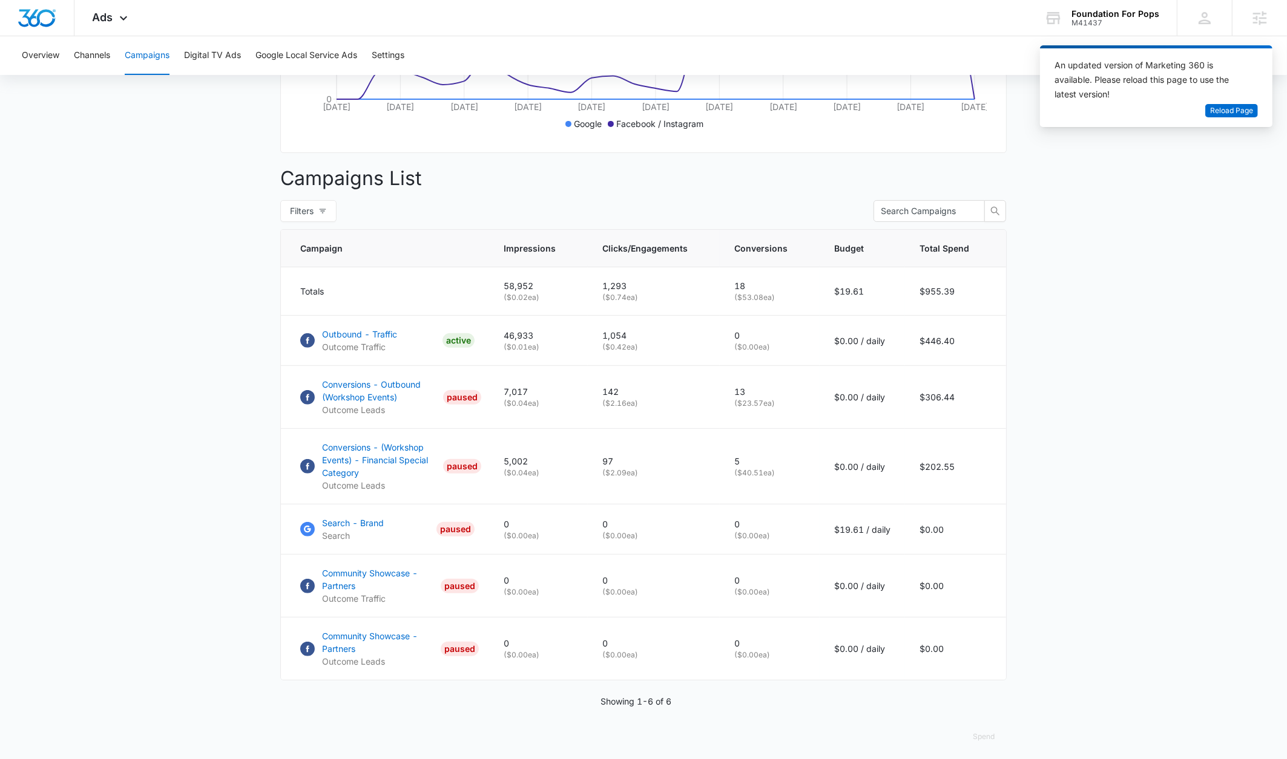
scroll to position [380, 0]
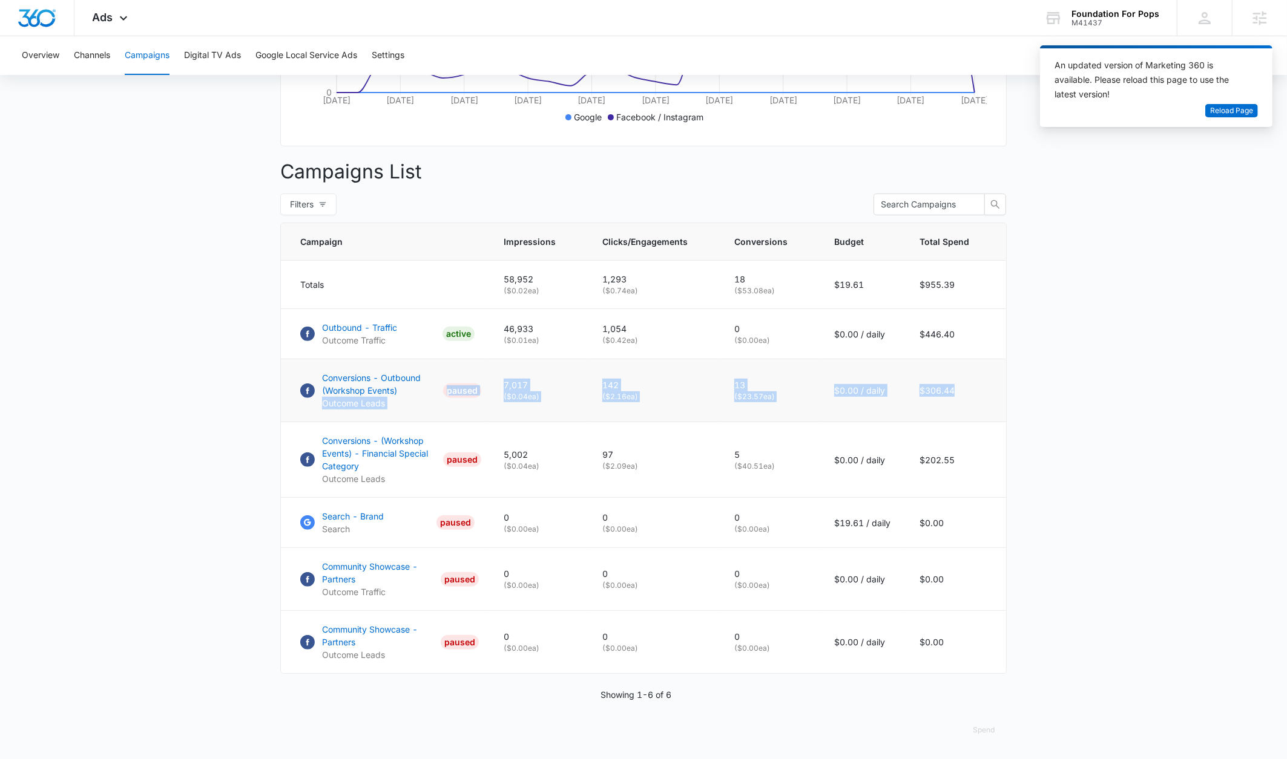
drag, startPoint x: 993, startPoint y: 403, endPoint x: 310, endPoint y: 395, distance: 683.3
click at [310, 395] on tr "Conversions - Outbound (Workshop Events) Outcome Leads PAUSED 7,017 ( $0.04 ea)…" at bounding box center [643, 390] width 725 height 63
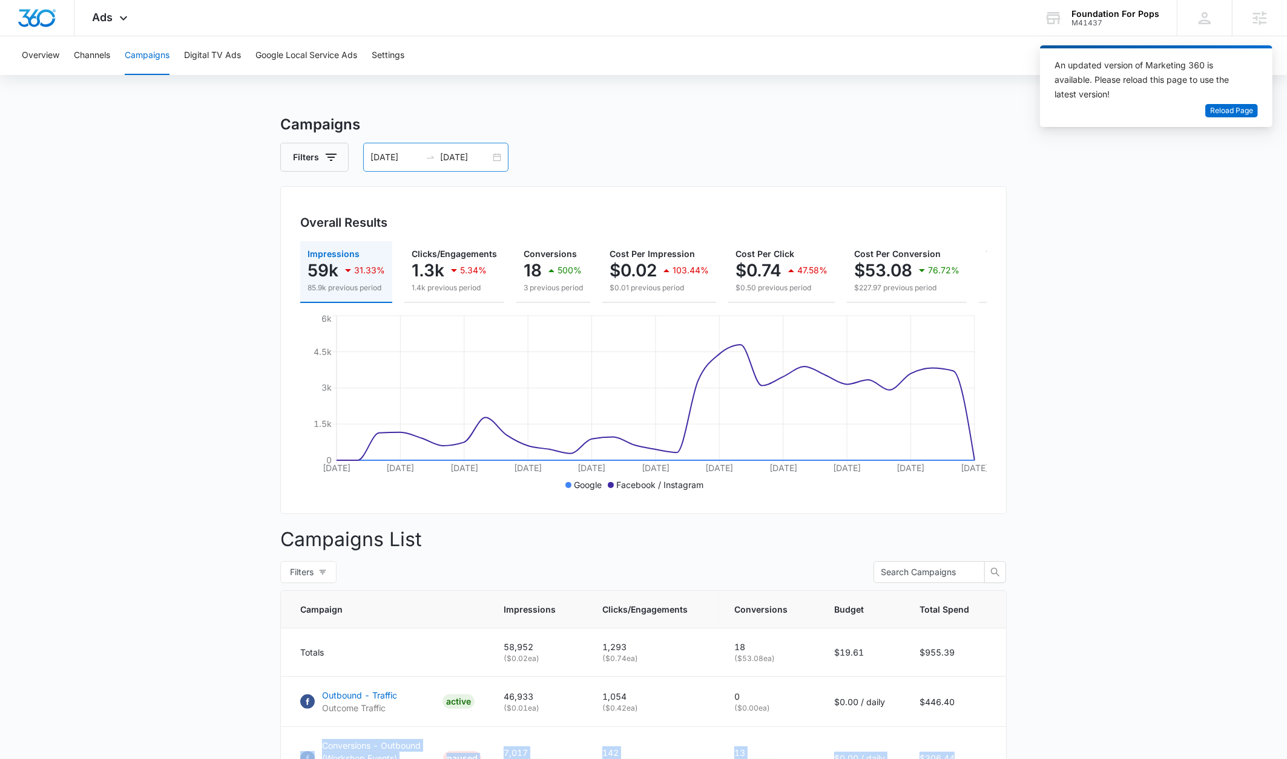
click at [476, 156] on input "[DATE]" at bounding box center [465, 157] width 50 height 13
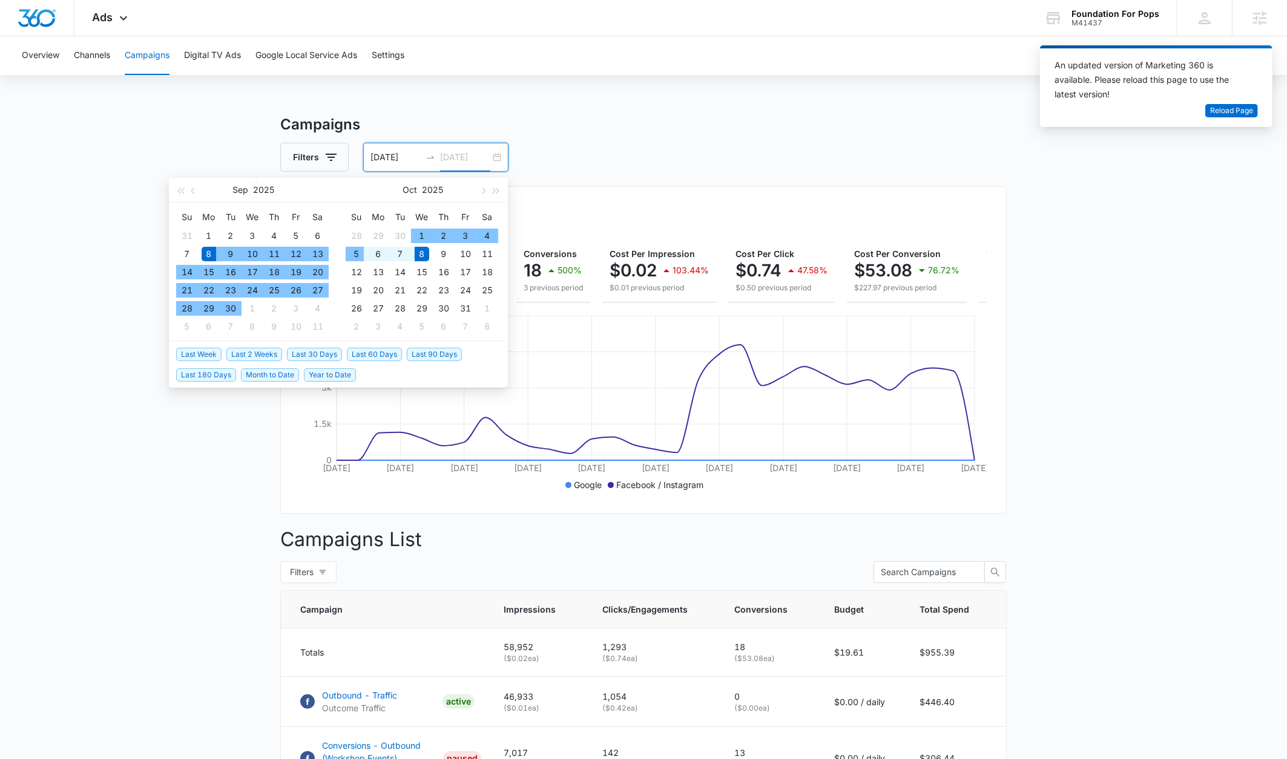
type input "[DATE]"
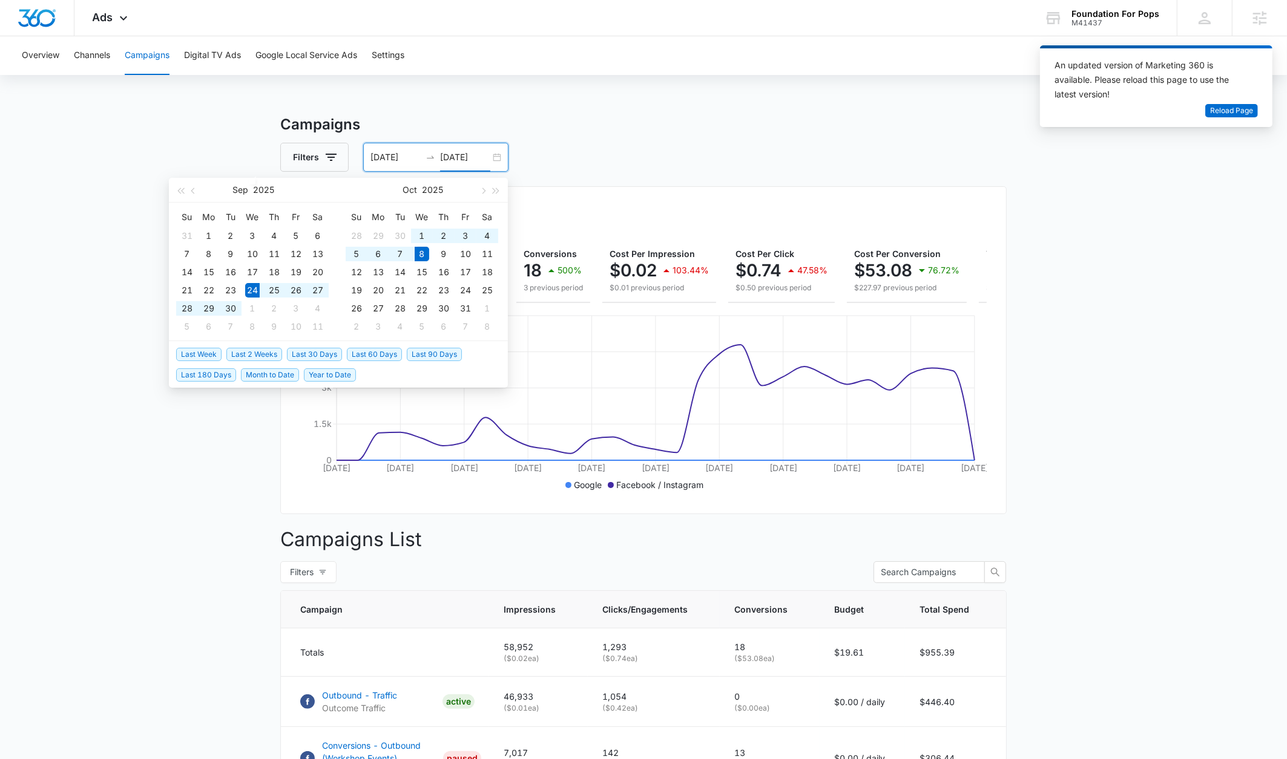
click at [266, 353] on span "Last 2 Weeks" at bounding box center [254, 354] width 56 height 13
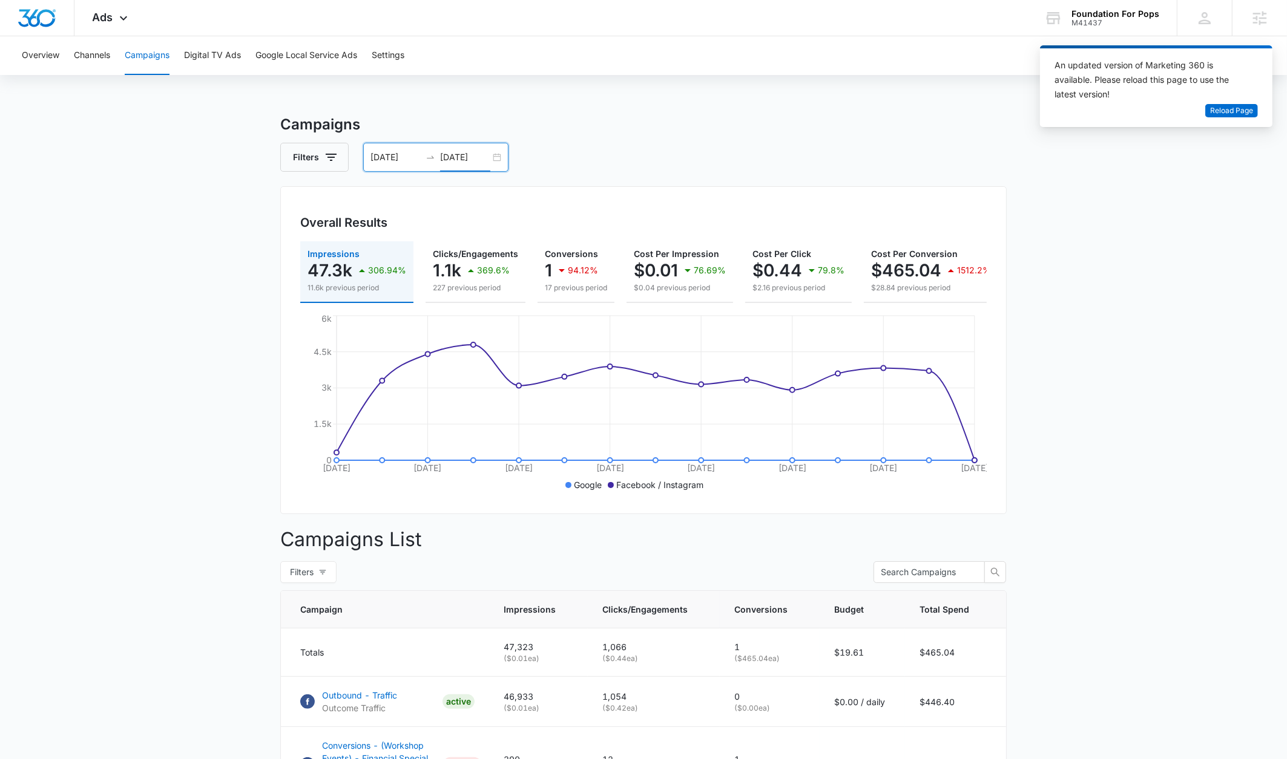
click at [386, 148] on div "[DATE] [DATE]" at bounding box center [435, 157] width 145 height 29
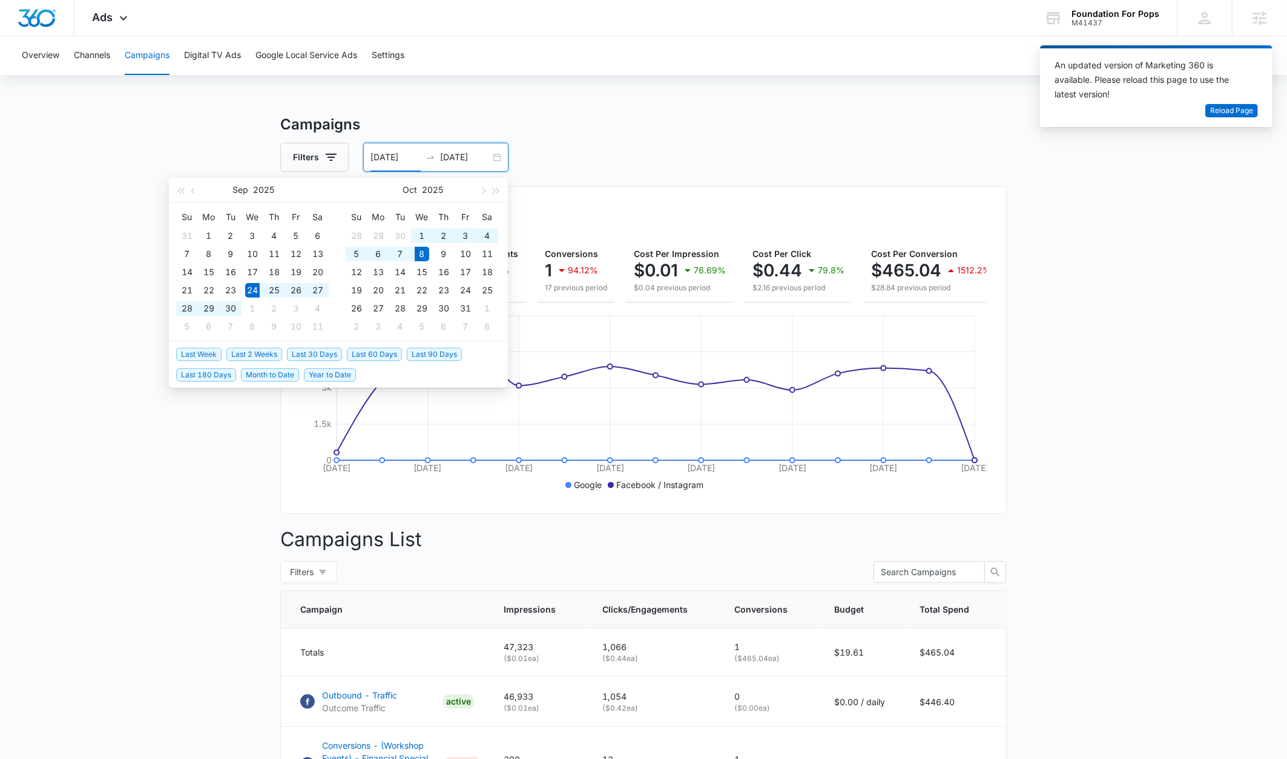
click at [385, 160] on input "[DATE]" at bounding box center [395, 157] width 50 height 13
type input "[DATE]"
click at [422, 240] on div "1" at bounding box center [422, 236] width 15 height 15
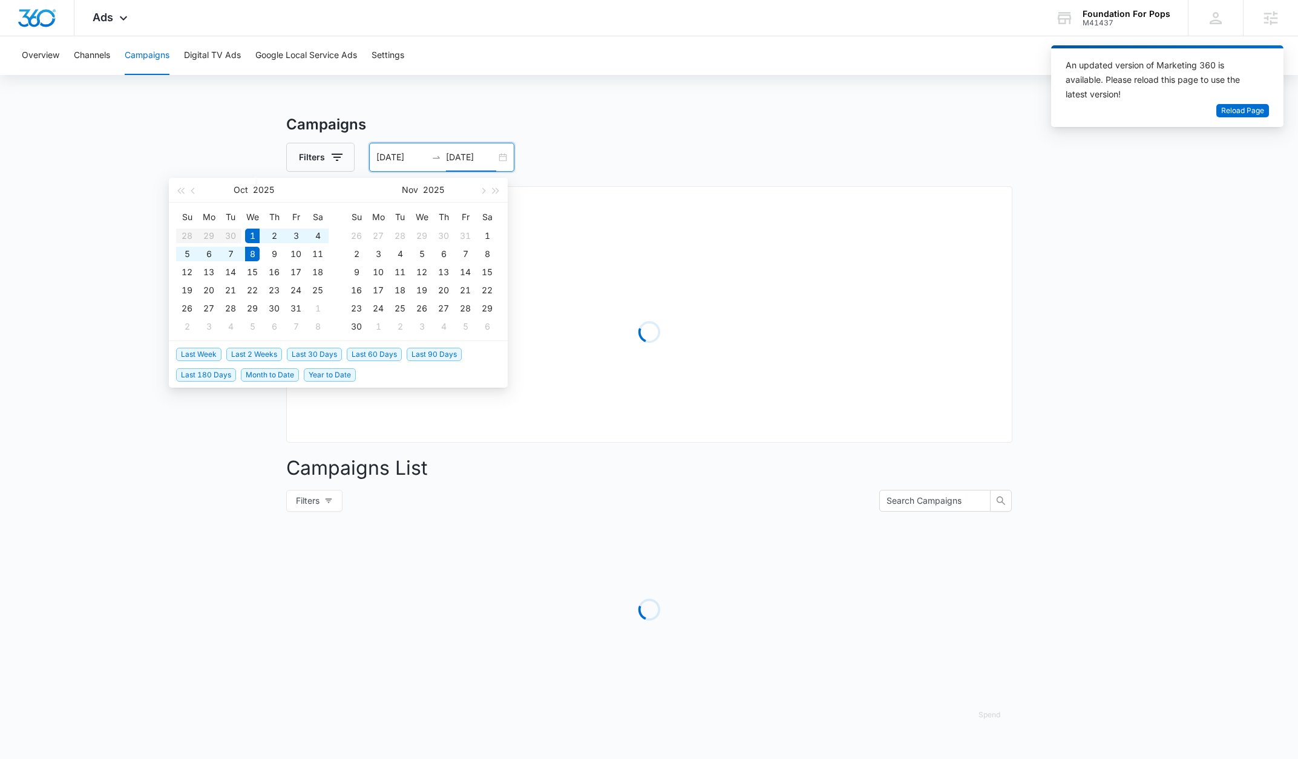
click at [1089, 485] on main "Campaigns Filters 10/01/2025 10/08/2025 Overall Results Loading Campaigns List …" at bounding box center [649, 429] width 1298 height 631
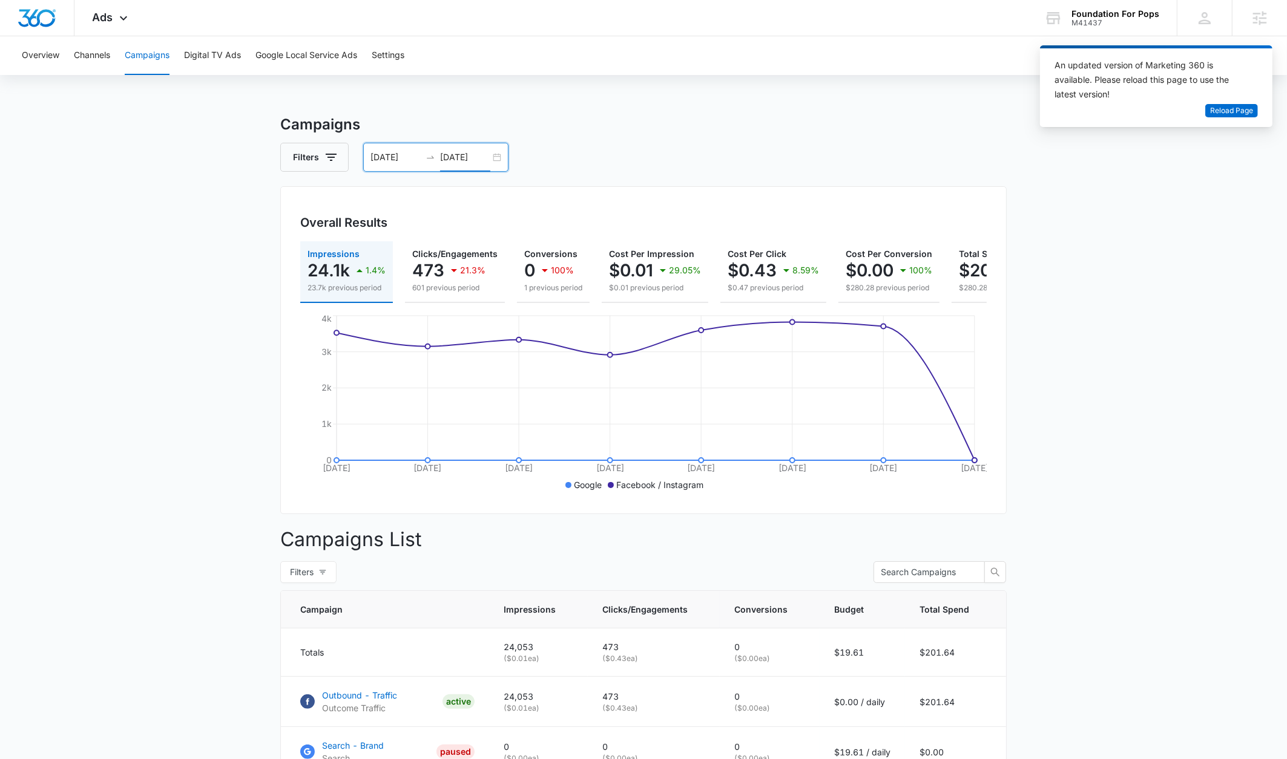
click at [454, 156] on input "[DATE]" at bounding box center [465, 157] width 50 height 13
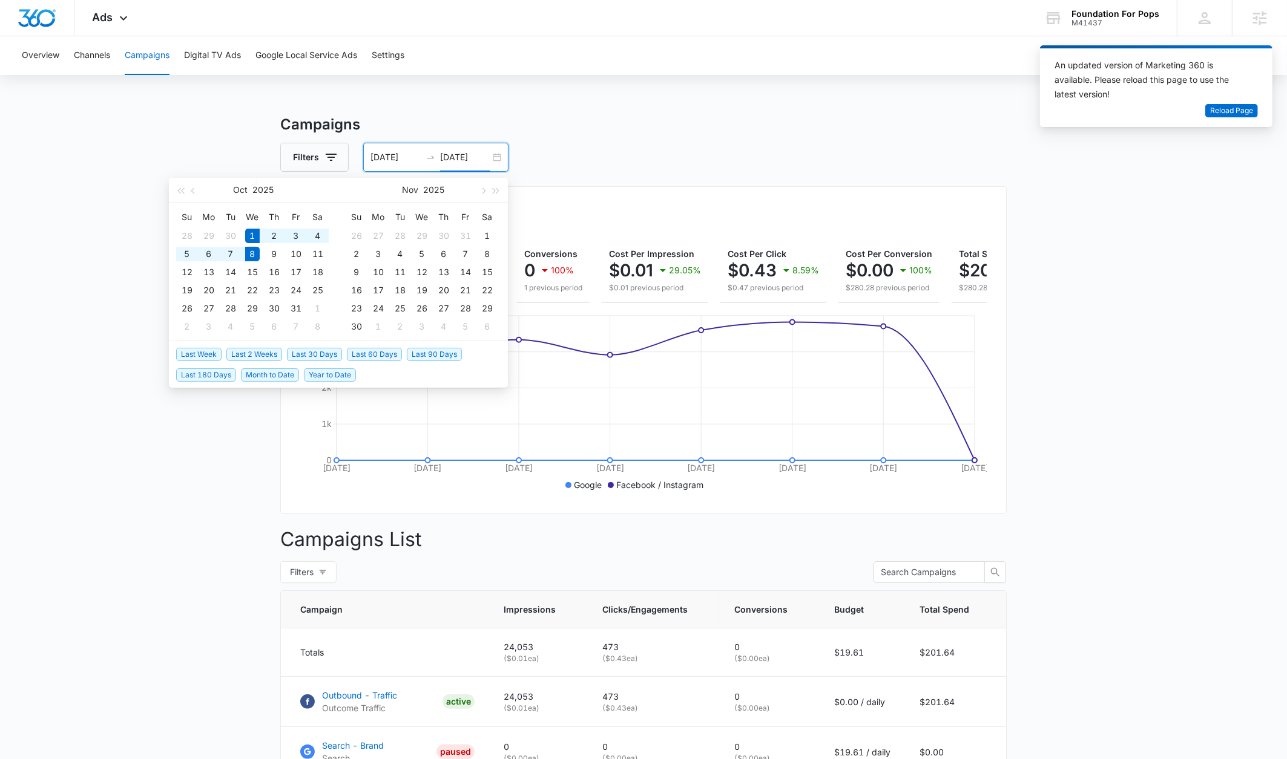
type input "[DATE]"
click at [149, 526] on main "Campaigns Filters 10/01/2025 10/08/2025 Overall Results Impressions 24.1k 1.4% …" at bounding box center [643, 551] width 1287 height 875
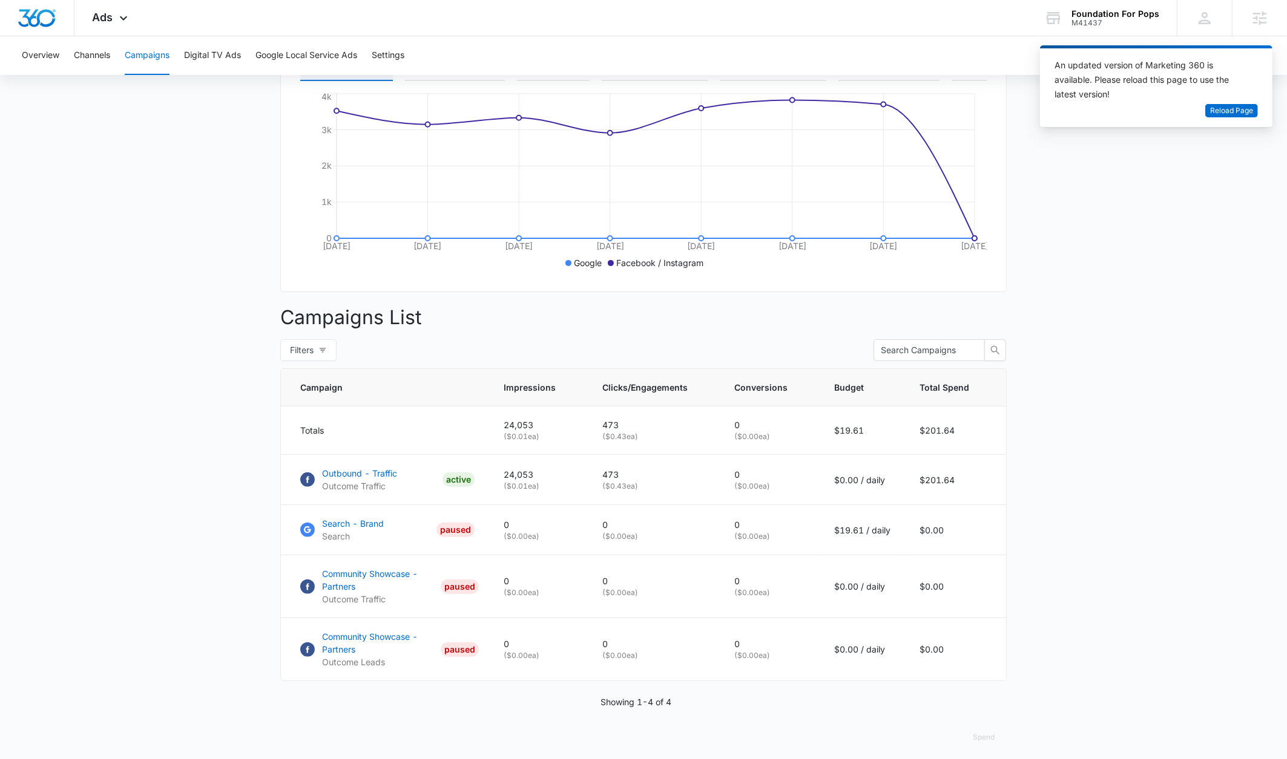
scroll to position [242, 0]
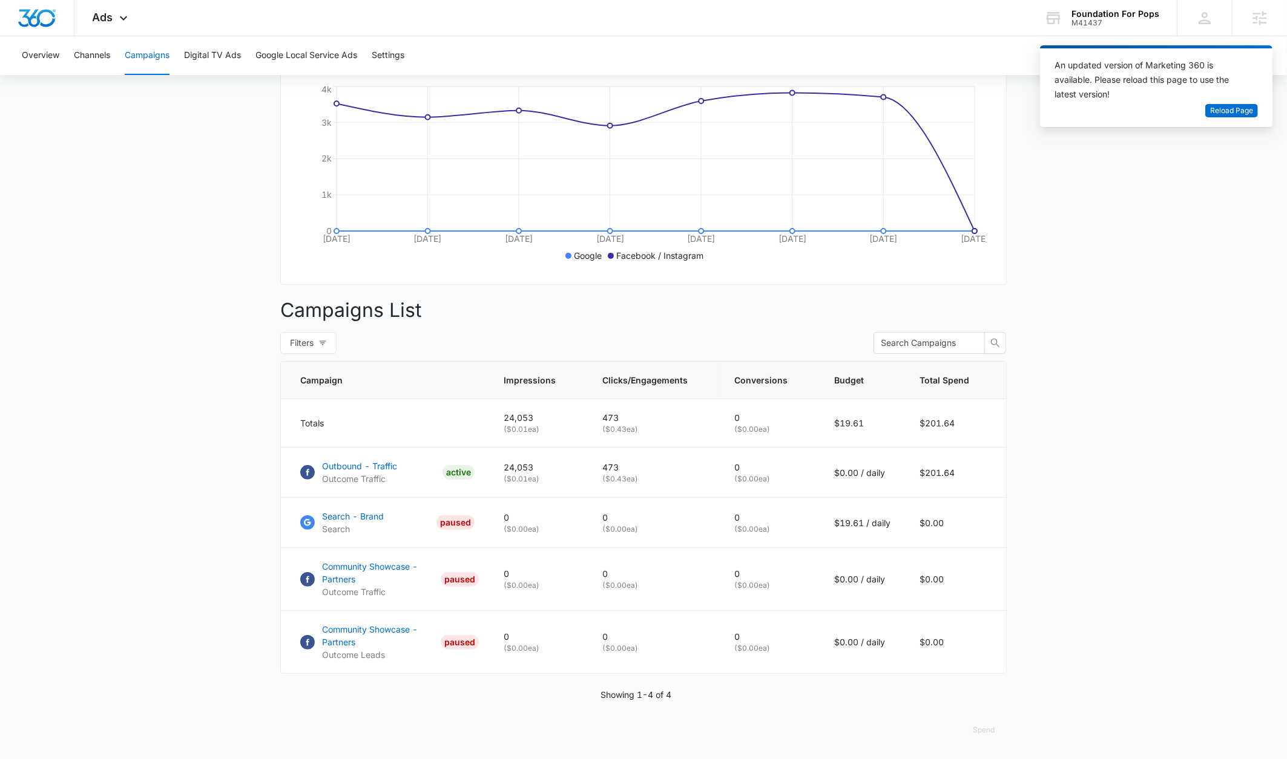
click at [1173, 543] on main "Campaigns Filters 10/01/2025 10/08/2025 Overall Results Impressions 24.1k 1.4% …" at bounding box center [643, 321] width 1287 height 875
click at [349, 467] on p "Outbound - Traffic" at bounding box center [359, 466] width 75 height 13
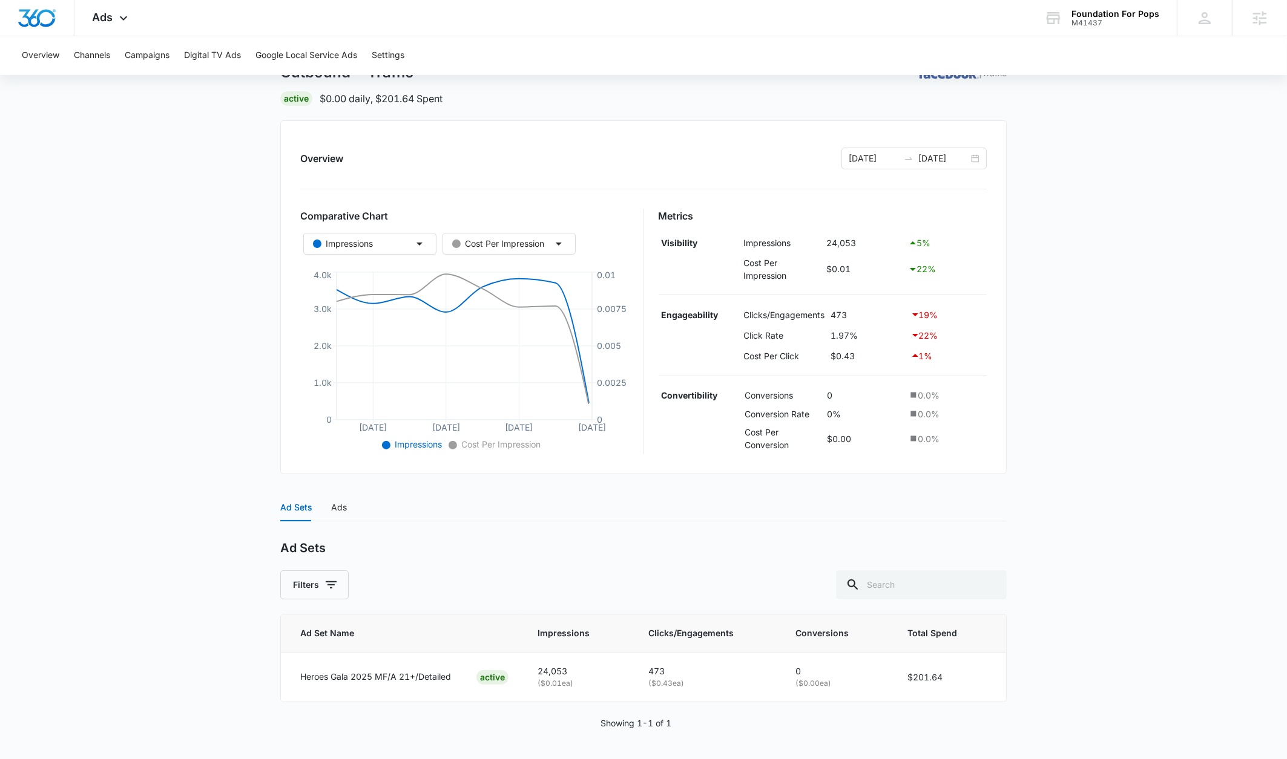
scroll to position [80, 0]
click at [338, 514] on div "Ads" at bounding box center [339, 507] width 16 height 13
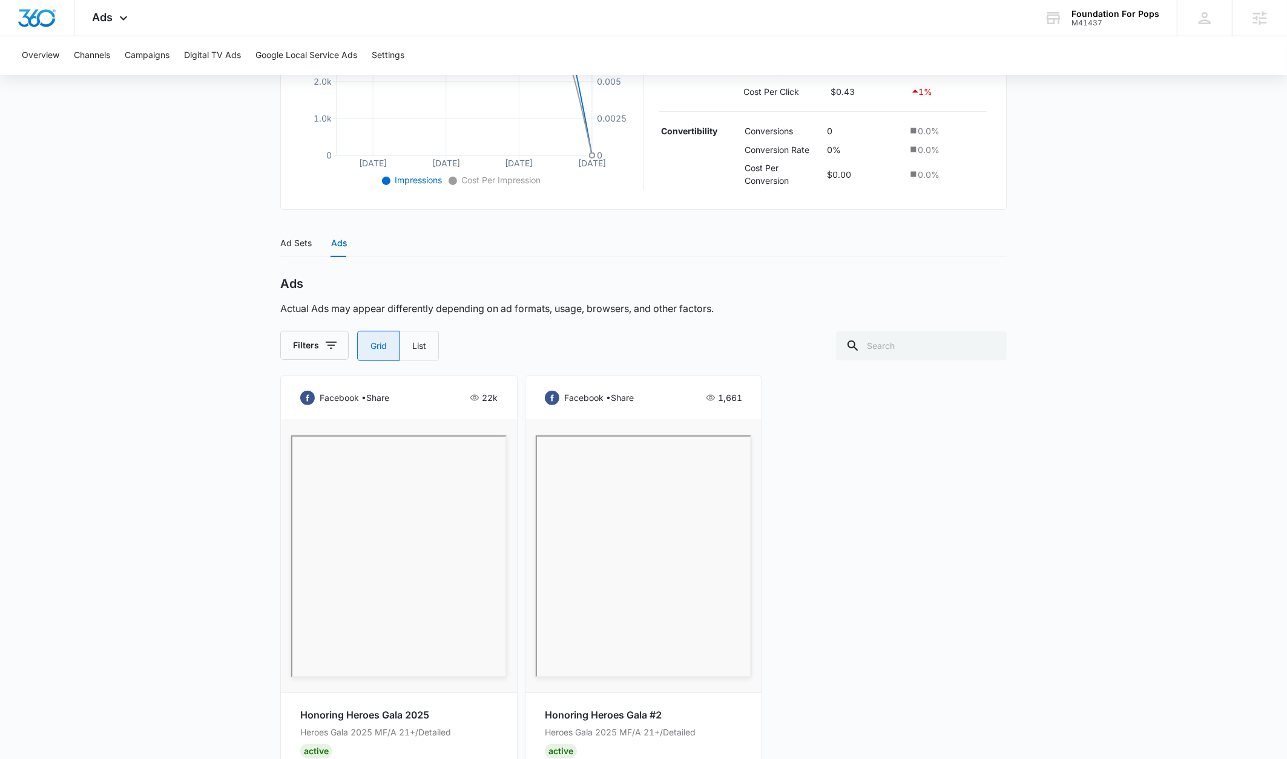
scroll to position [319, 0]
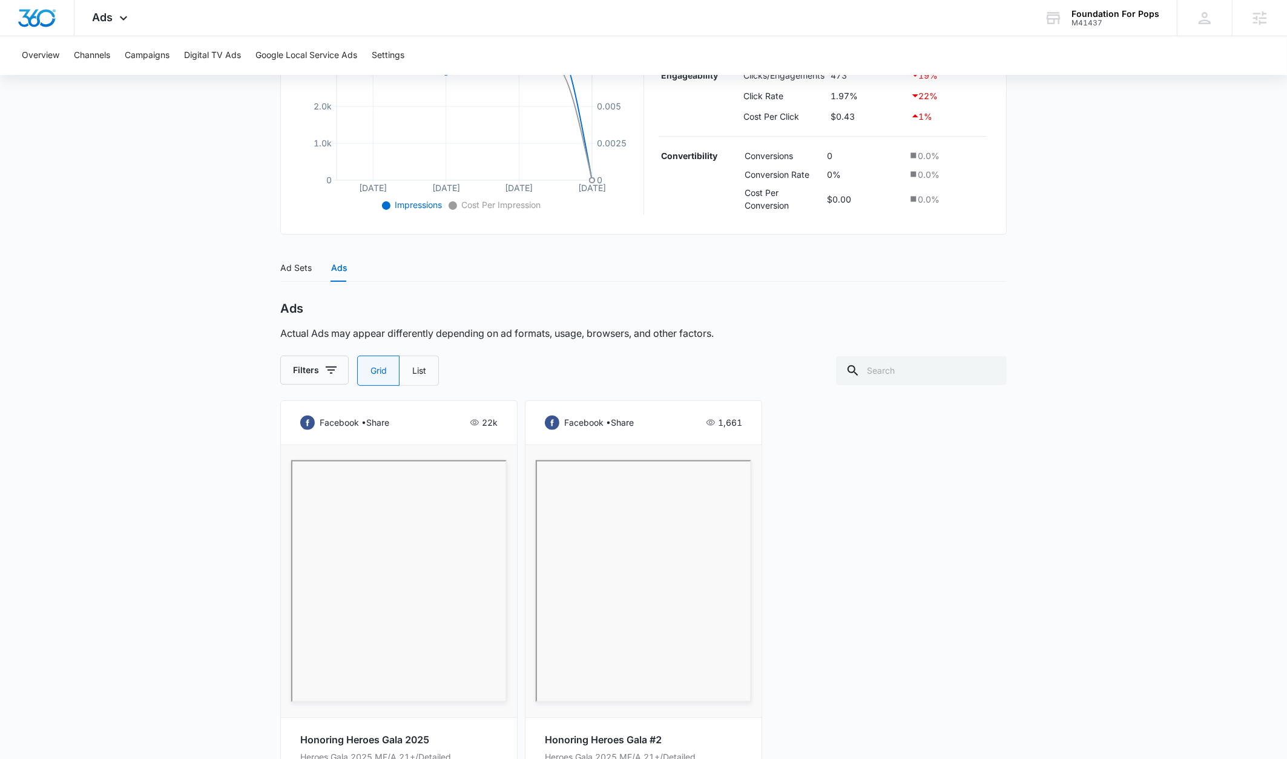
click at [275, 272] on main "Outbound - Traffic | Traffic Active $0.00 daily , $201.64 Spent Overview [DATE]…" at bounding box center [643, 334] width 1287 height 1078
click at [311, 265] on div "Ad Sets Ads" at bounding box center [313, 268] width 67 height 28
click at [264, 272] on main "Outbound - Traffic | Traffic Active $0.00 daily , $201.64 Spent Overview [DATE]…" at bounding box center [643, 334] width 1287 height 1078
click at [286, 274] on div "Ad Sets" at bounding box center [295, 267] width 31 height 13
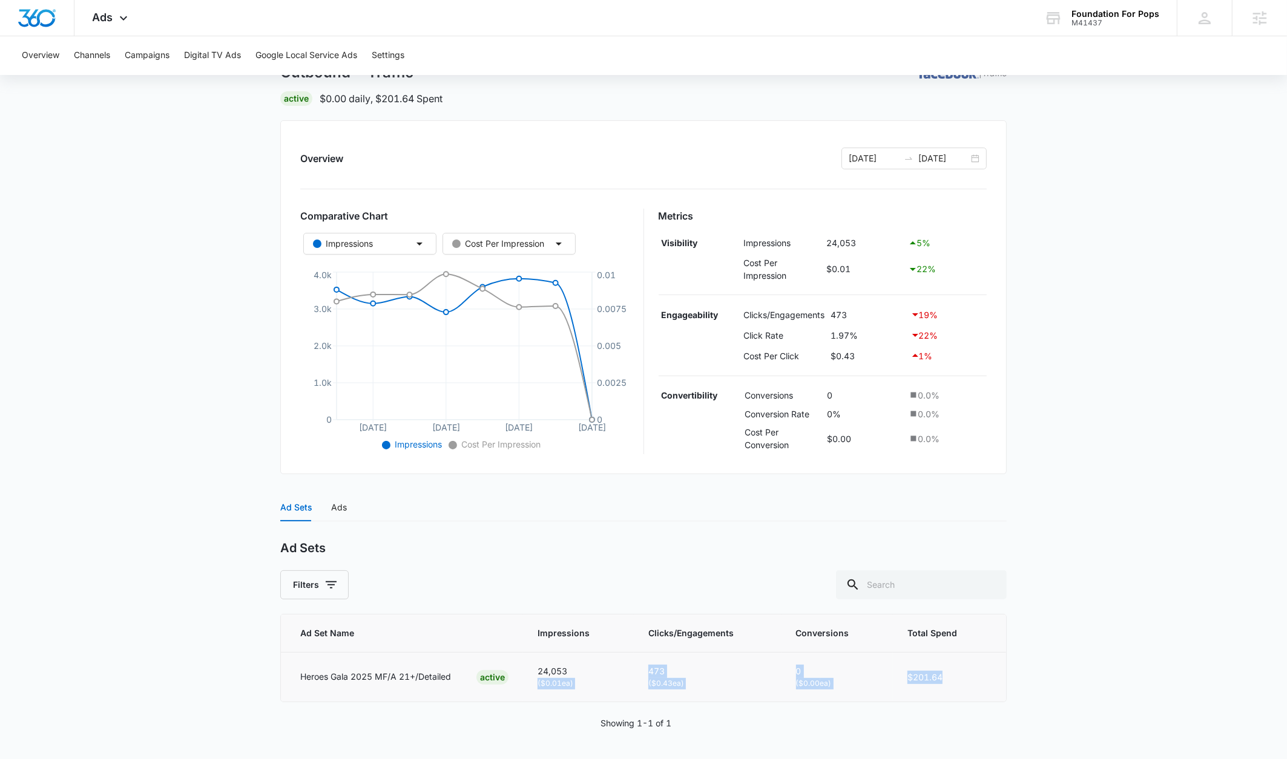
drag, startPoint x: 944, startPoint y: 682, endPoint x: 589, endPoint y: 678, distance: 355.2
click at [589, 678] on tr "Heroes Gala 2025 MF/A 21+/Detailed ACTIVE 24,053 ( $0.01 ea) 473 ( $0.43 ea) 0 …" at bounding box center [643, 677] width 725 height 49
click at [589, 678] on p "( $0.01 ea)" at bounding box center [577, 683] width 81 height 11
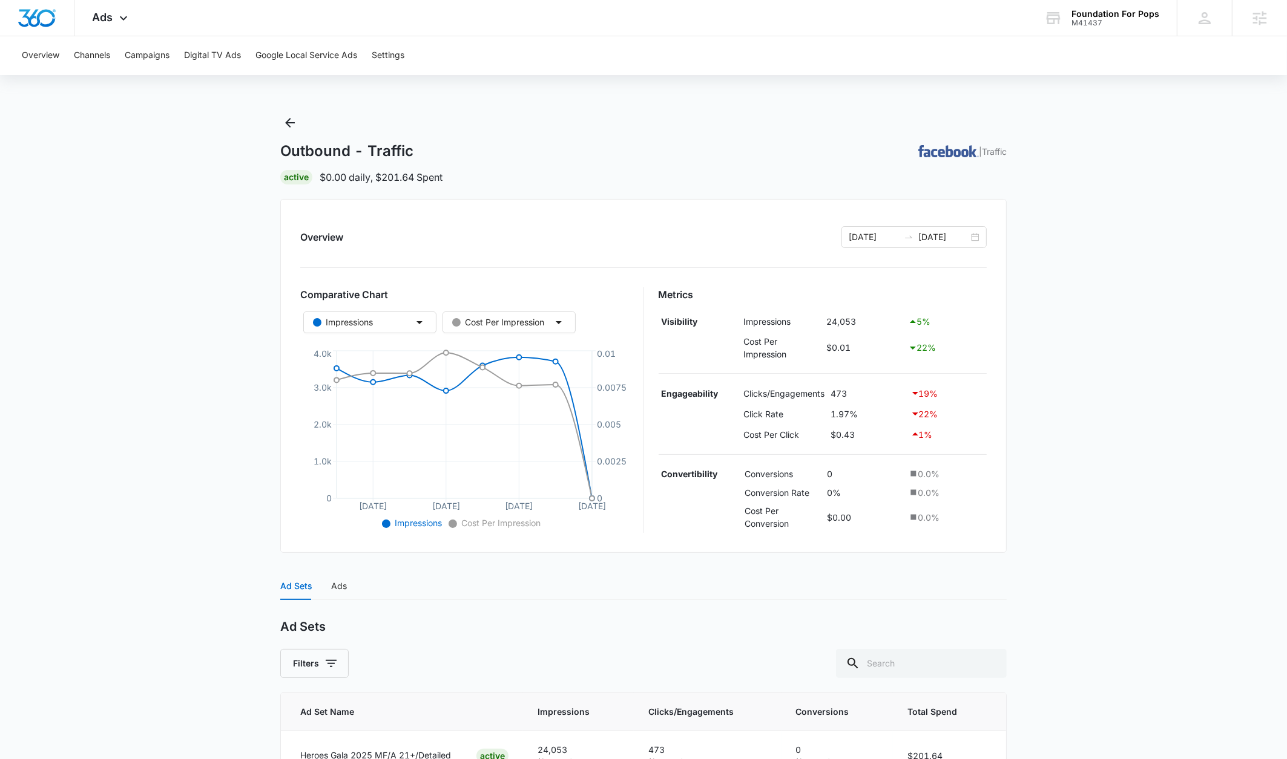
scroll to position [0, 0]
click at [294, 125] on icon "Back" at bounding box center [290, 123] width 15 height 15
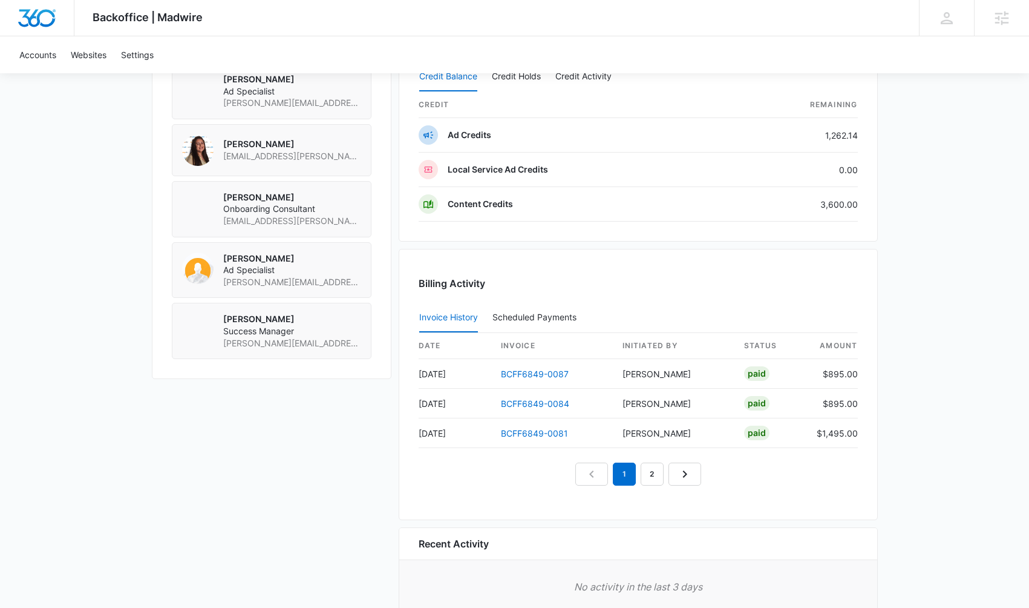
scroll to position [959, 0]
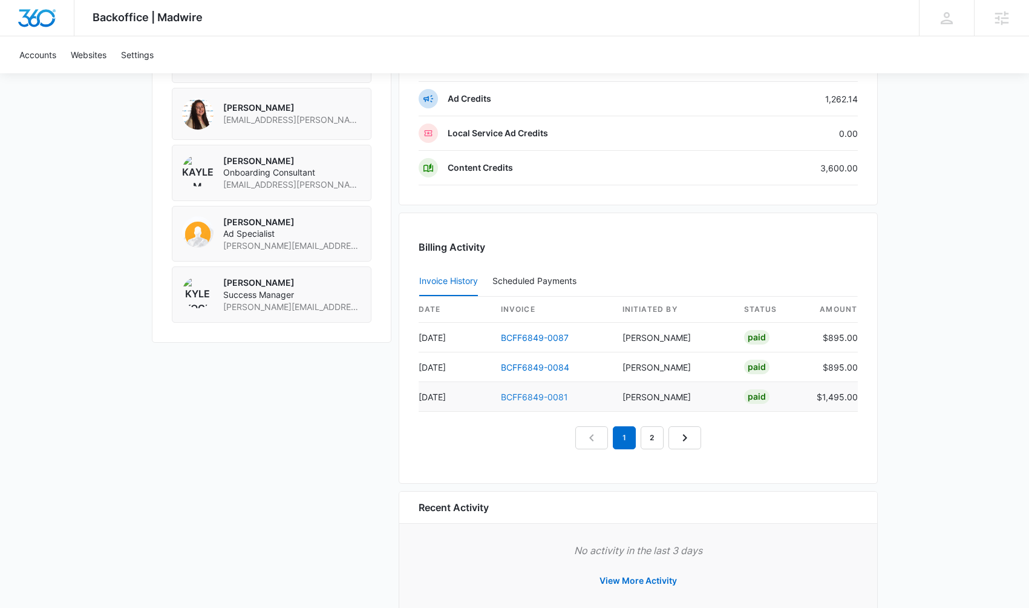
click at [550, 396] on link "BCFF6849-0081" at bounding box center [534, 397] width 67 height 10
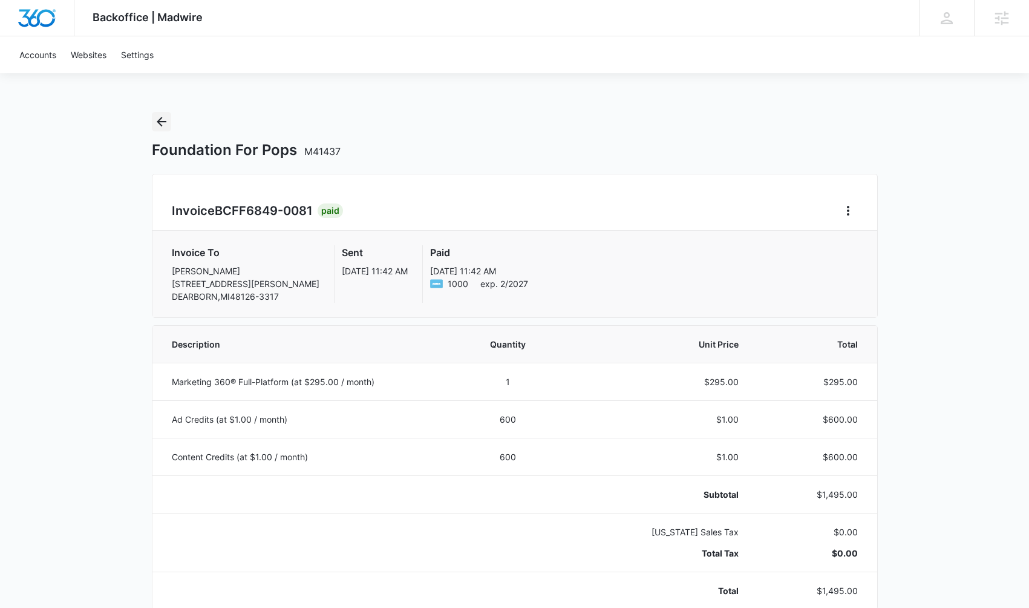
click at [164, 123] on icon "Back" at bounding box center [161, 121] width 15 height 15
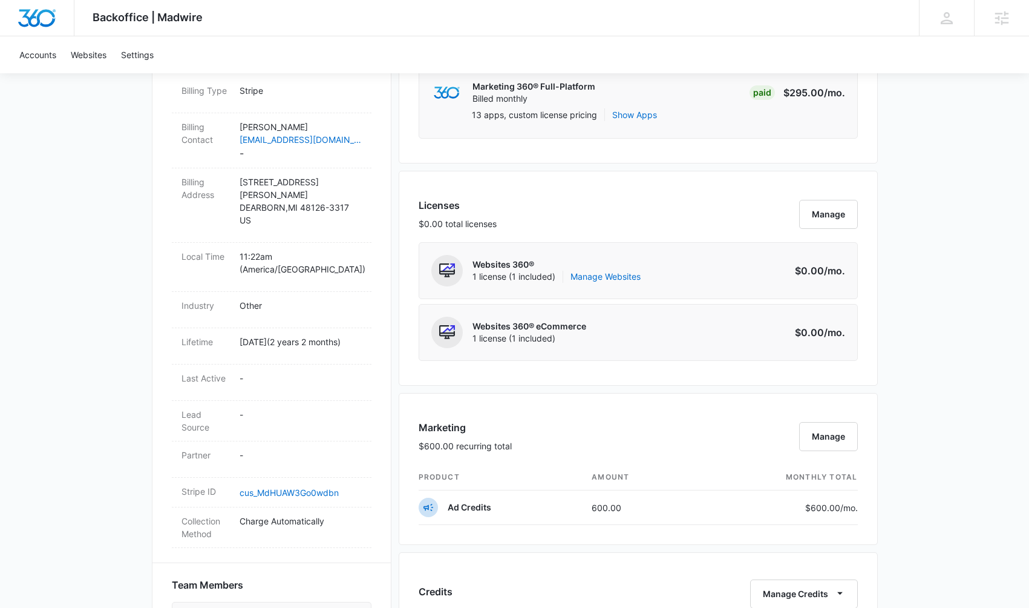
scroll to position [579, 0]
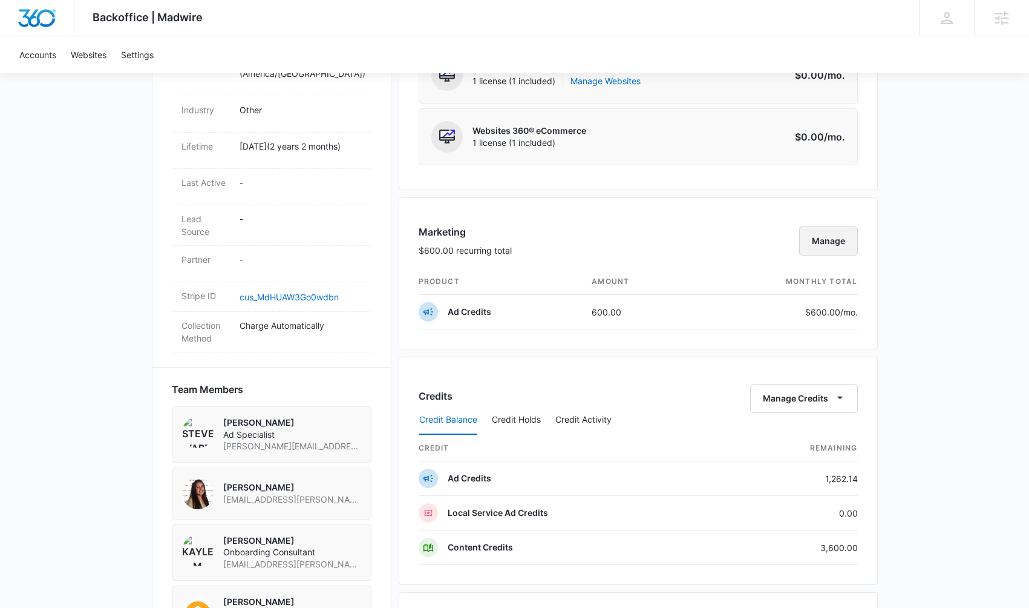
click at [819, 249] on button "Manage" at bounding box center [828, 240] width 59 height 29
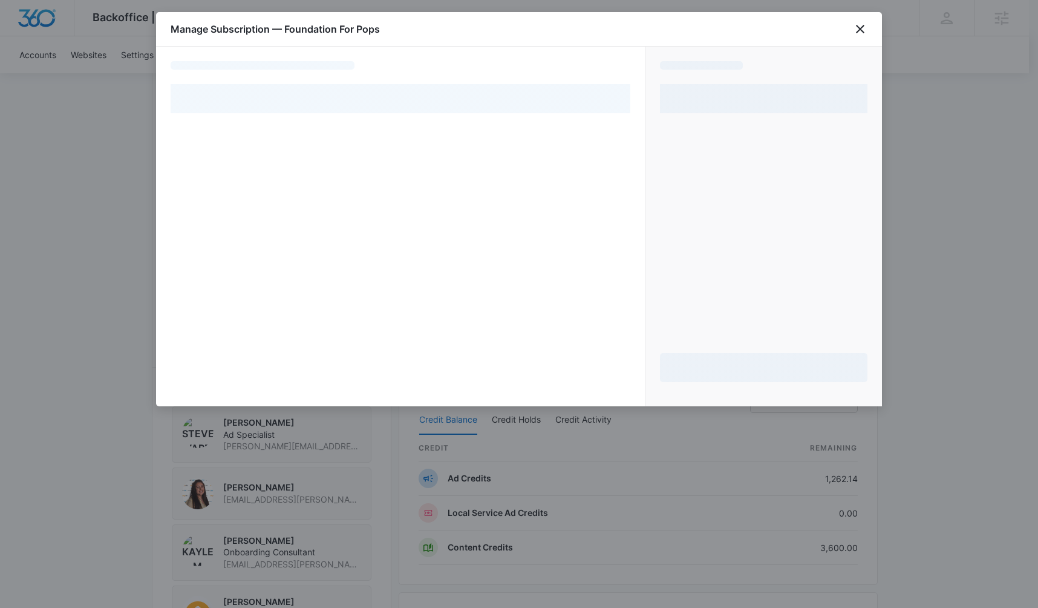
select select "card_1NbRfGA4n8RTgNjU7fvViNlc"
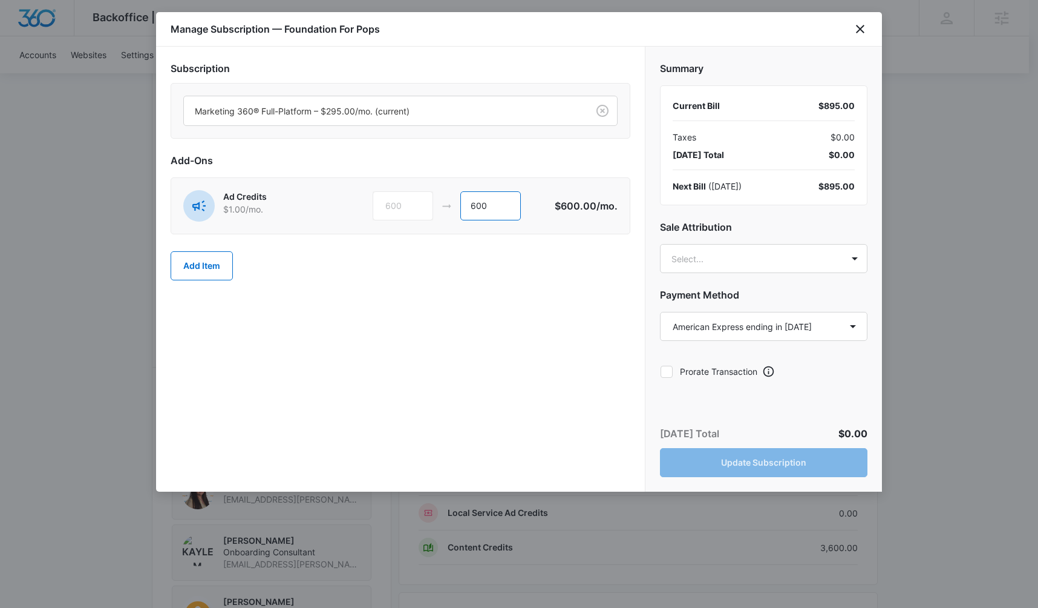
drag, startPoint x: 497, startPoint y: 207, endPoint x: 454, endPoint y: 208, distance: 43.6
click at [454, 208] on div "600 600" at bounding box center [464, 205] width 182 height 29
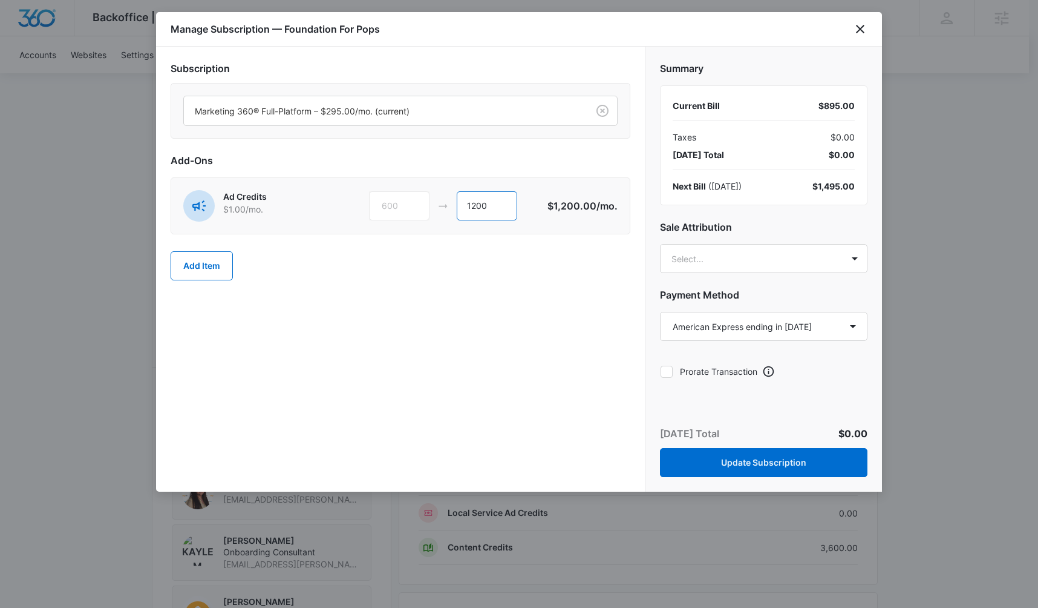
type input "1200"
click at [348, 340] on div "Subscription Marketing 360® Full-Platform – $295.00/mo. (current) Add-Ons Ad Cr…" at bounding box center [400, 269] width 489 height 445
click at [708, 269] on body "Backoffice | Madwire Apps Settings [PERSON_NAME] Kogl [EMAIL_ADDRESS][PERSON_NA…" at bounding box center [519, 219] width 1038 height 1596
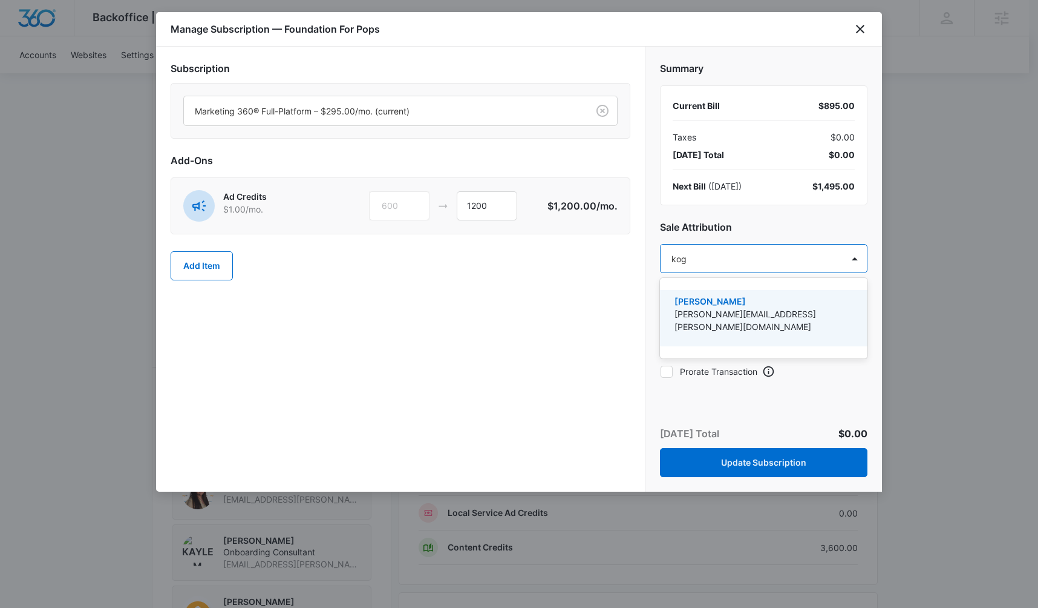
type input "[PERSON_NAME]"
click at [716, 306] on p "[PERSON_NAME]" at bounding box center [763, 301] width 176 height 13
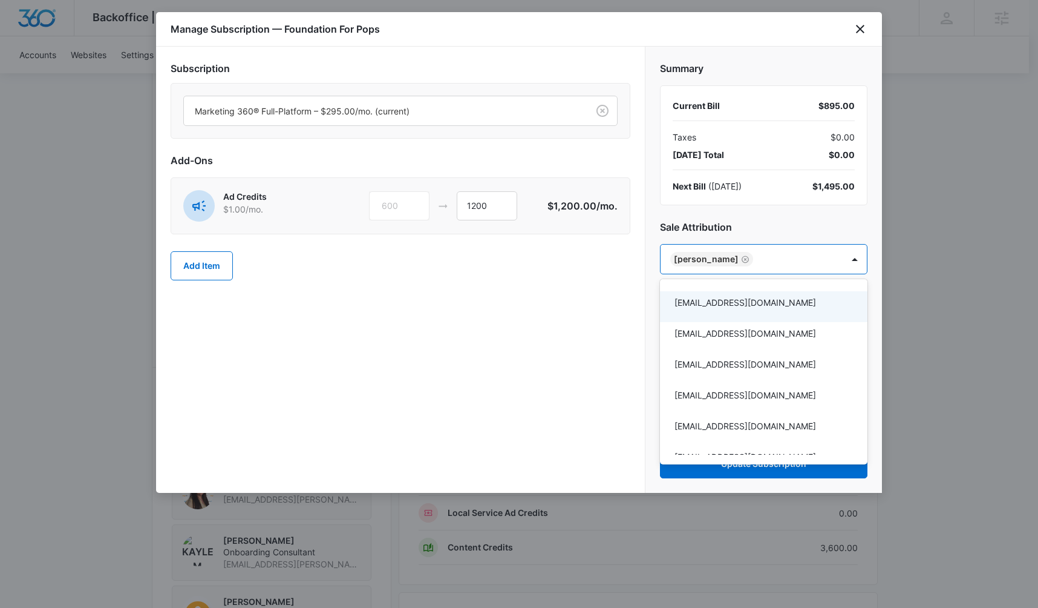
click at [584, 348] on div at bounding box center [519, 304] width 1038 height 608
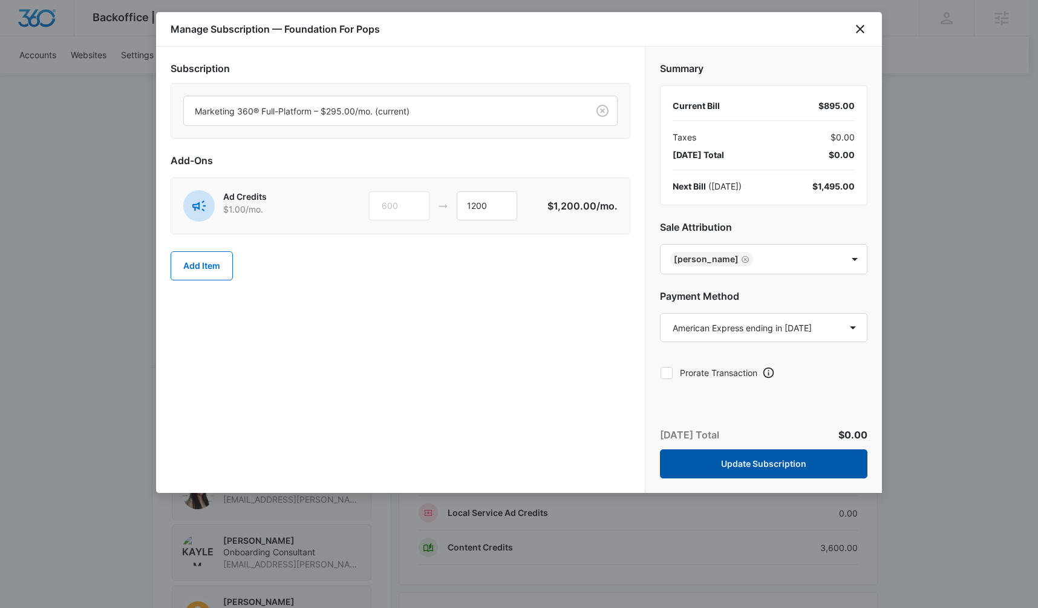
click at [772, 466] on button "Update Subscription" at bounding box center [764, 463] width 208 height 29
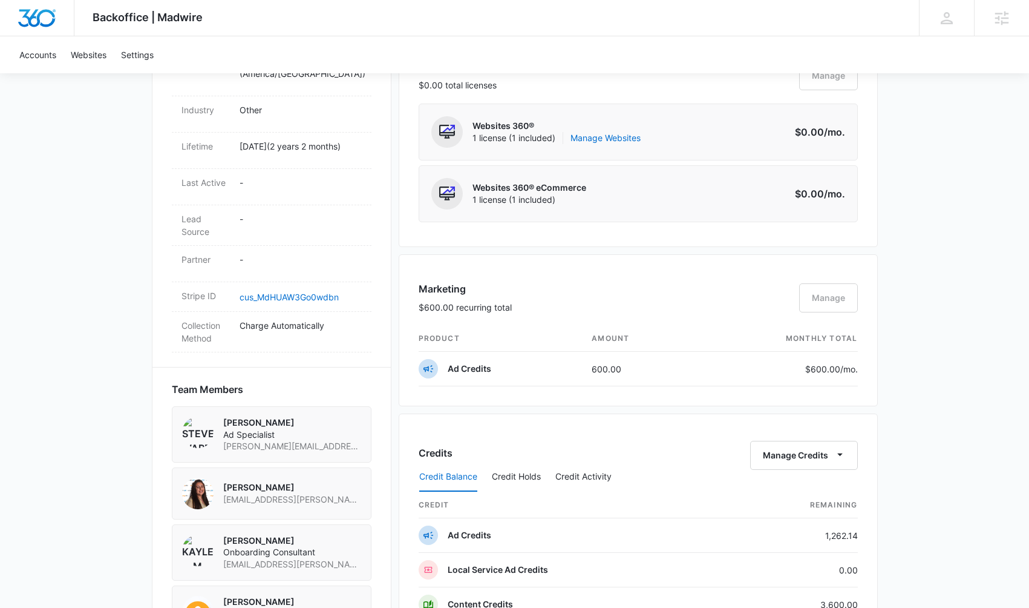
scroll to position [0, 0]
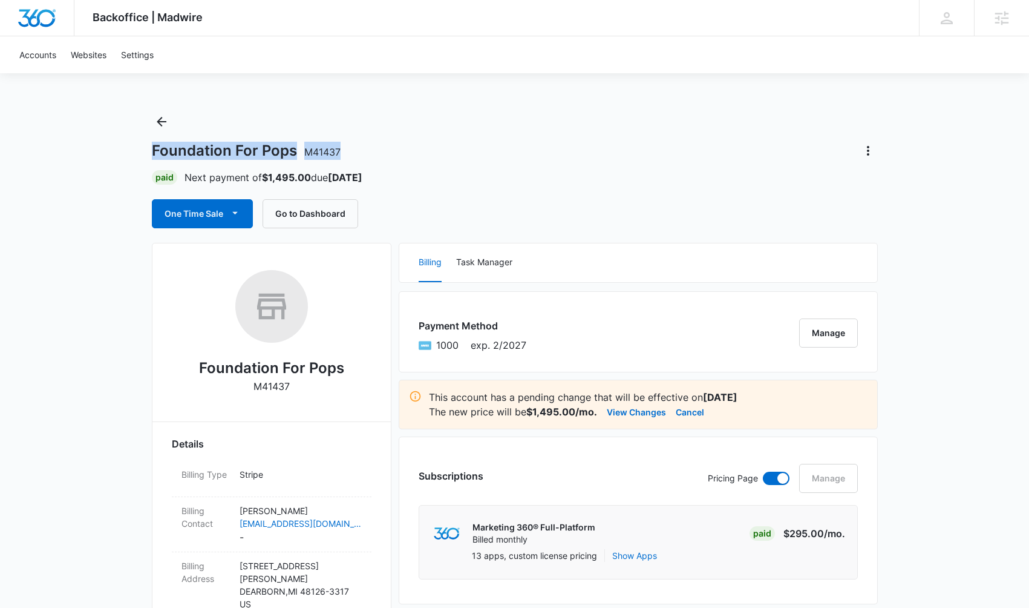
drag, startPoint x: 358, startPoint y: 153, endPoint x: 152, endPoint y: 149, distance: 205.8
click at [152, 149] on div "Foundation For Pops M41437" at bounding box center [515, 150] width 726 height 19
copy h1 "Foundation For Pops M41437"
